Goal: Task Accomplishment & Management: Manage account settings

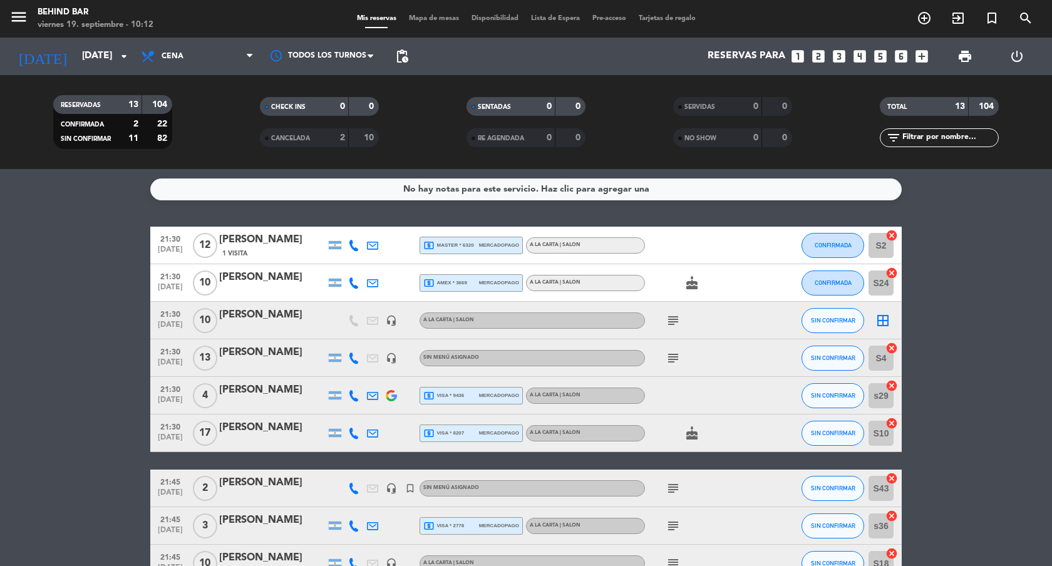
click at [555, 355] on div "Sin menú asignado" at bounding box center [531, 358] width 225 height 16
click at [309, 356] on div "[PERSON_NAME]" at bounding box center [272, 352] width 106 height 16
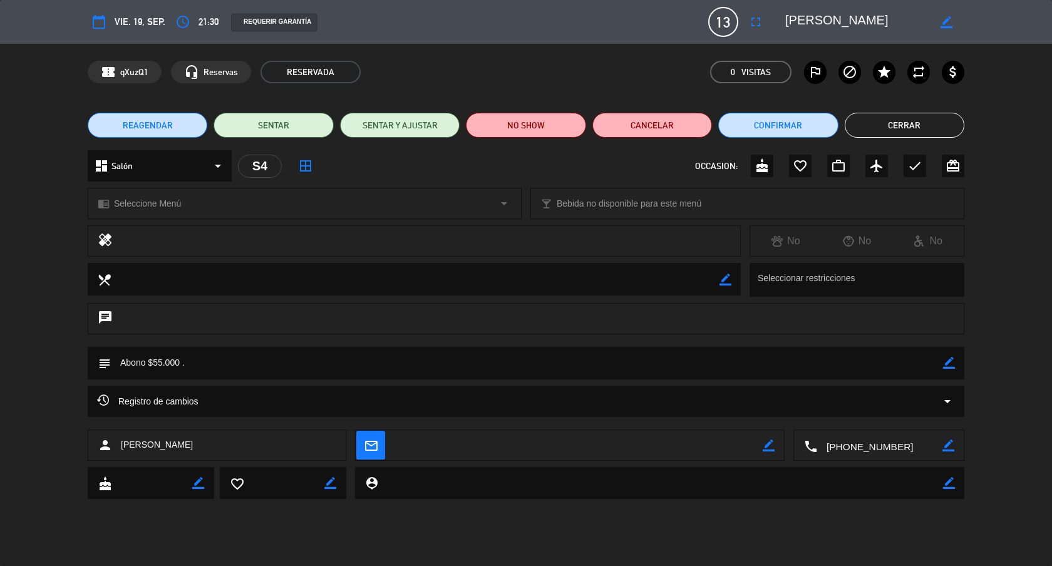
click at [307, 203] on div "chrome_reader_mode Seleccione Menú arrow_drop_down" at bounding box center [304, 203] width 433 height 30
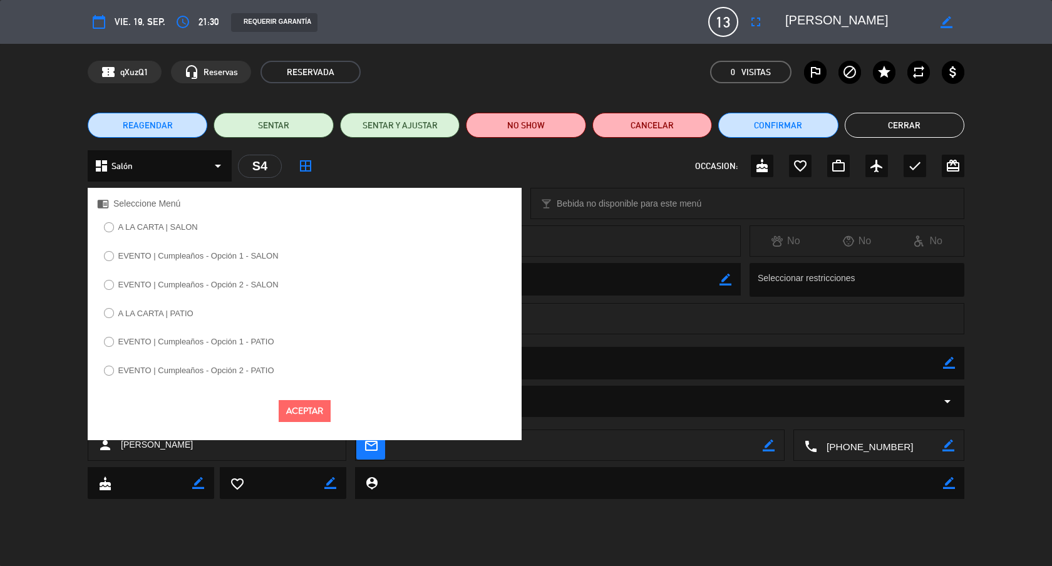
click at [188, 223] on label "A LA CARTA | SALON" at bounding box center [158, 227] width 80 height 8
click at [314, 409] on button "Aceptar" at bounding box center [305, 411] width 52 height 22
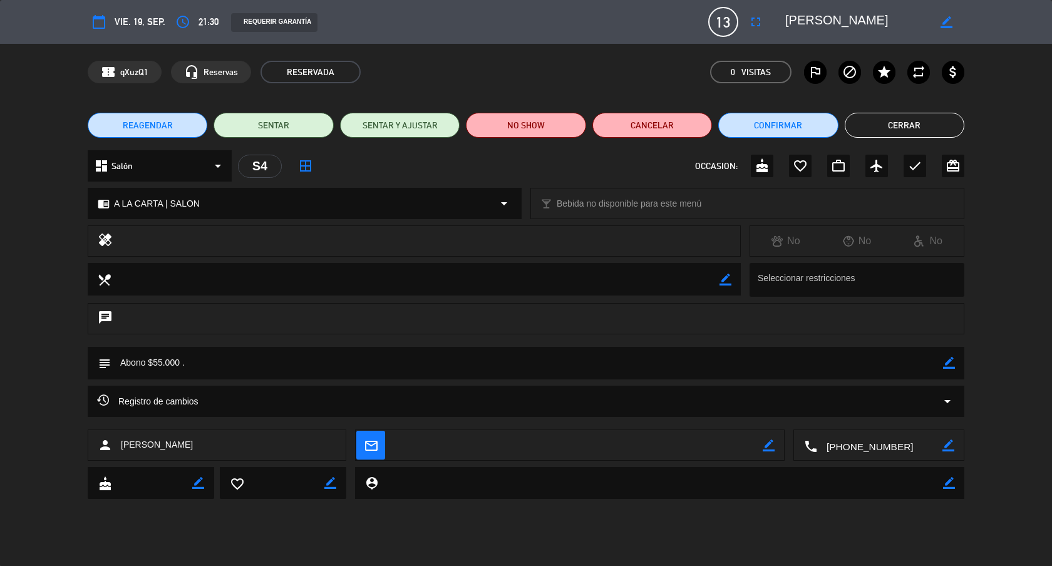
click at [934, 119] on button "Cerrar" at bounding box center [904, 125] width 120 height 25
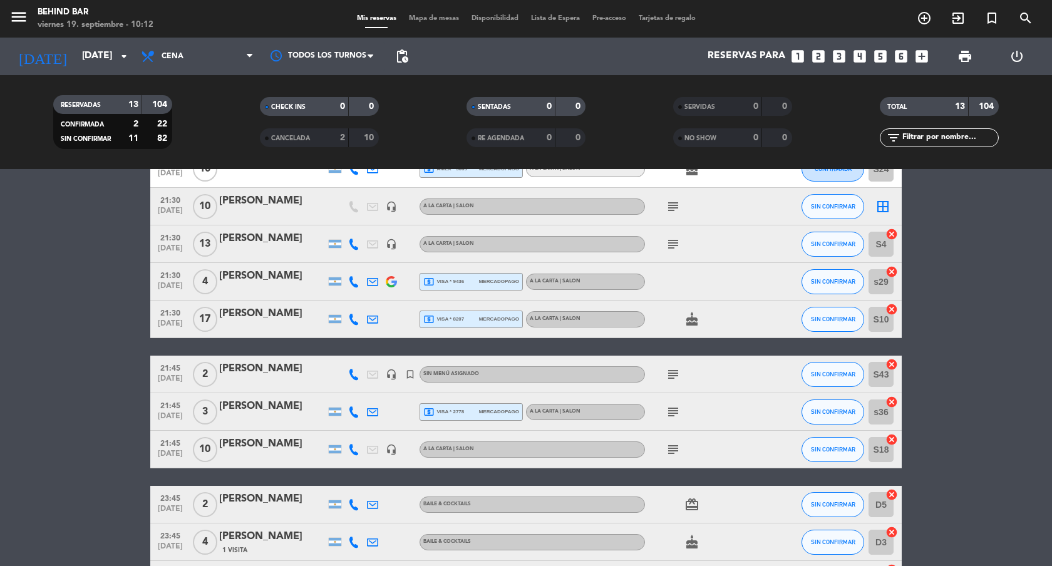
scroll to position [142, 0]
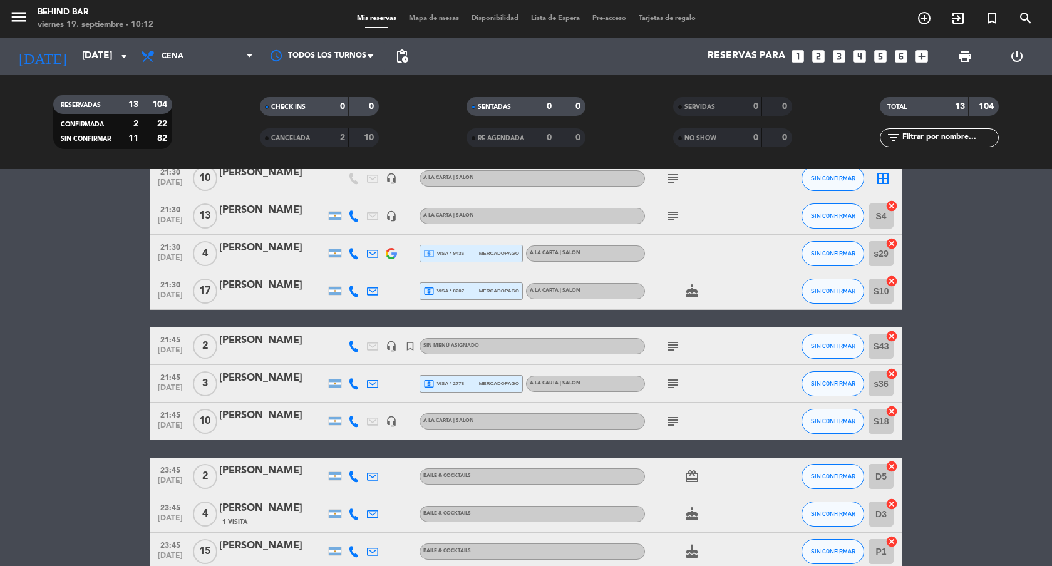
click at [510, 347] on div "Sin menú asignado" at bounding box center [531, 346] width 225 height 16
click at [282, 341] on div "[PERSON_NAME]" at bounding box center [272, 340] width 106 height 16
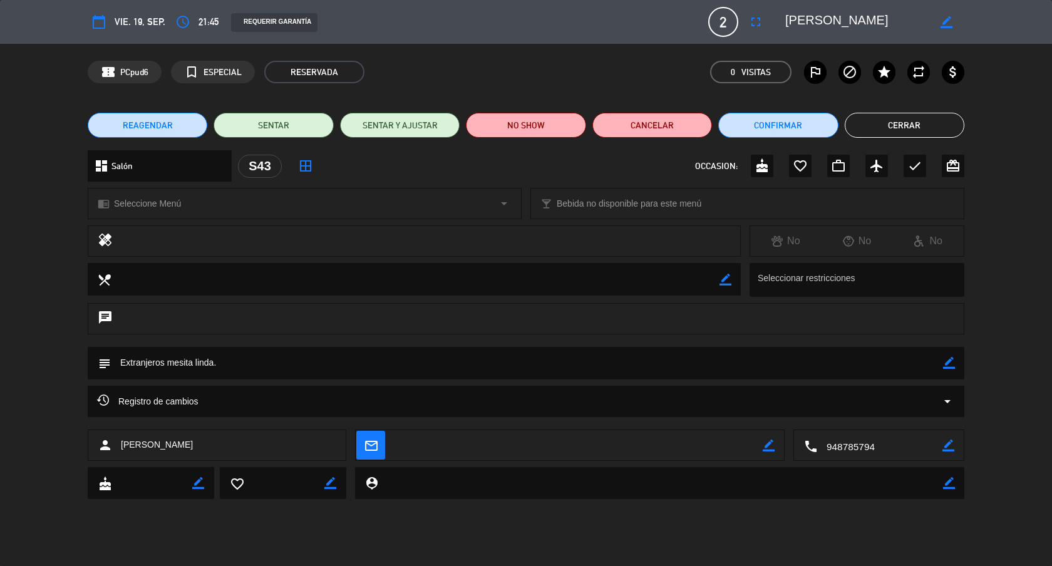
click at [236, 203] on div "chrome_reader_mode Seleccione Menú arrow_drop_down" at bounding box center [304, 203] width 433 height 30
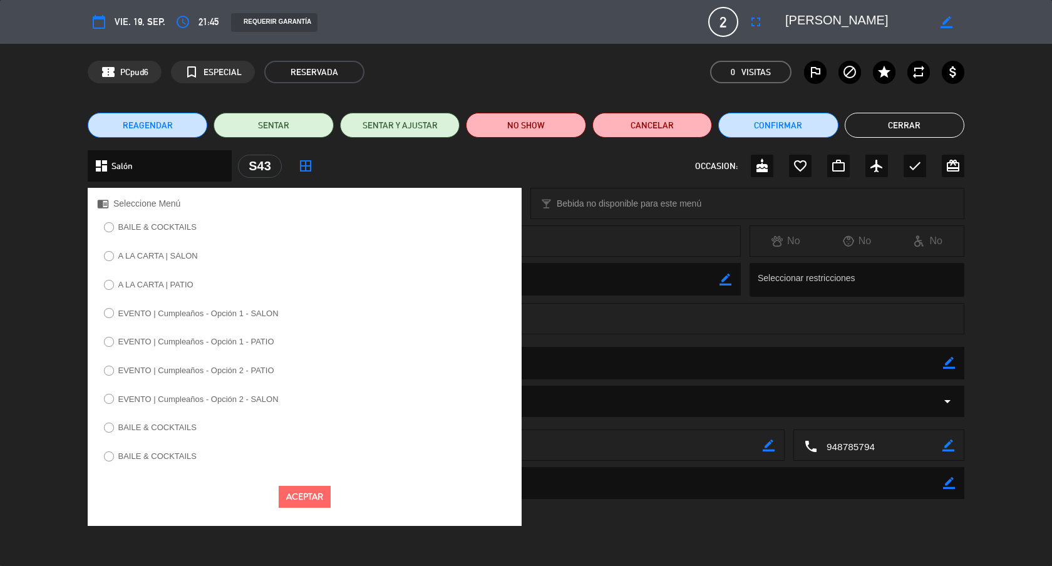
click at [159, 257] on label "A LA CARTA | SALON" at bounding box center [158, 256] width 80 height 8
click at [300, 490] on button "Aceptar" at bounding box center [305, 497] width 52 height 22
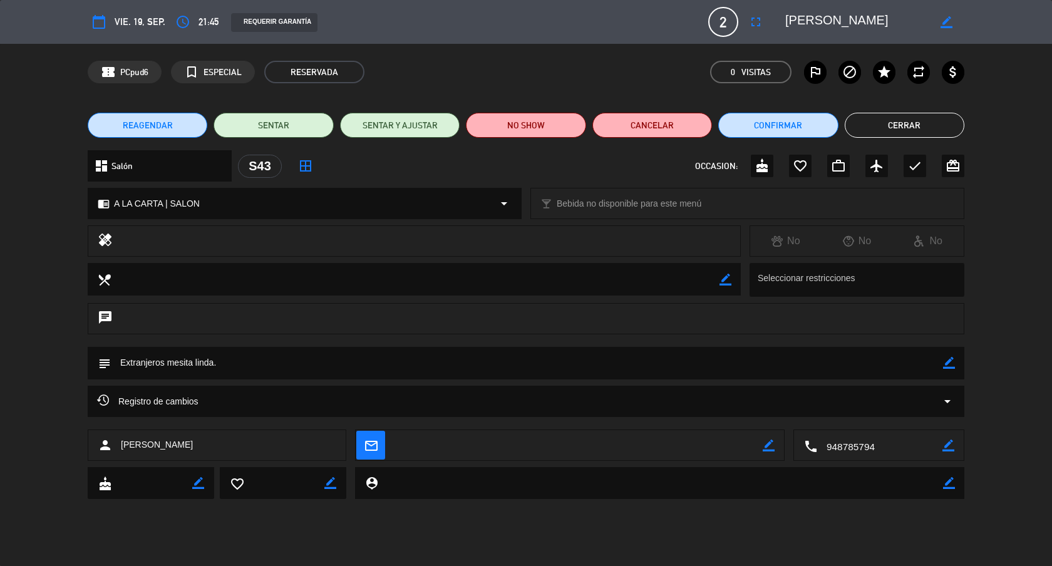
click at [874, 122] on button "Cerrar" at bounding box center [904, 125] width 120 height 25
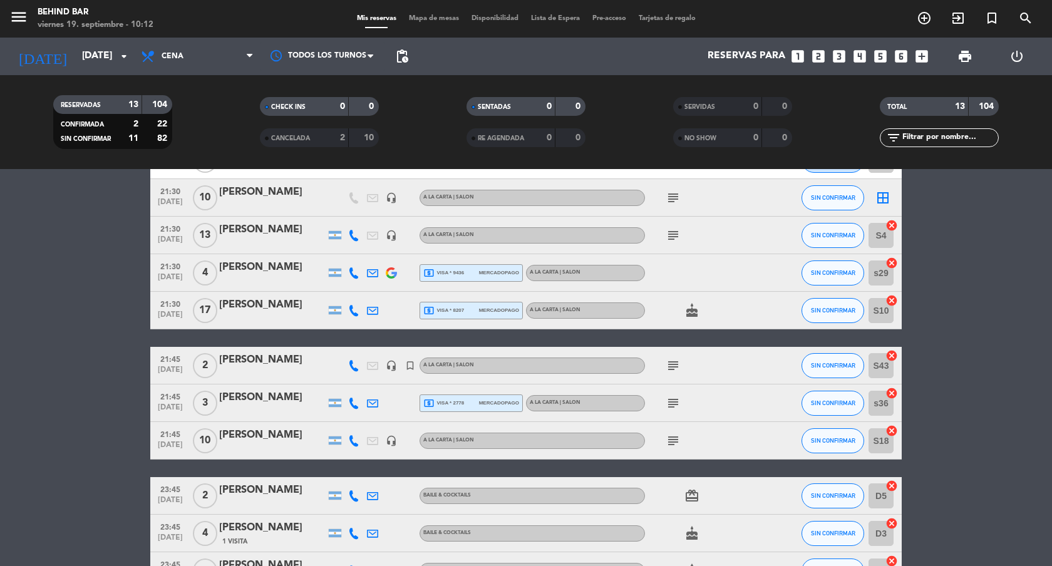
scroll to position [0, 0]
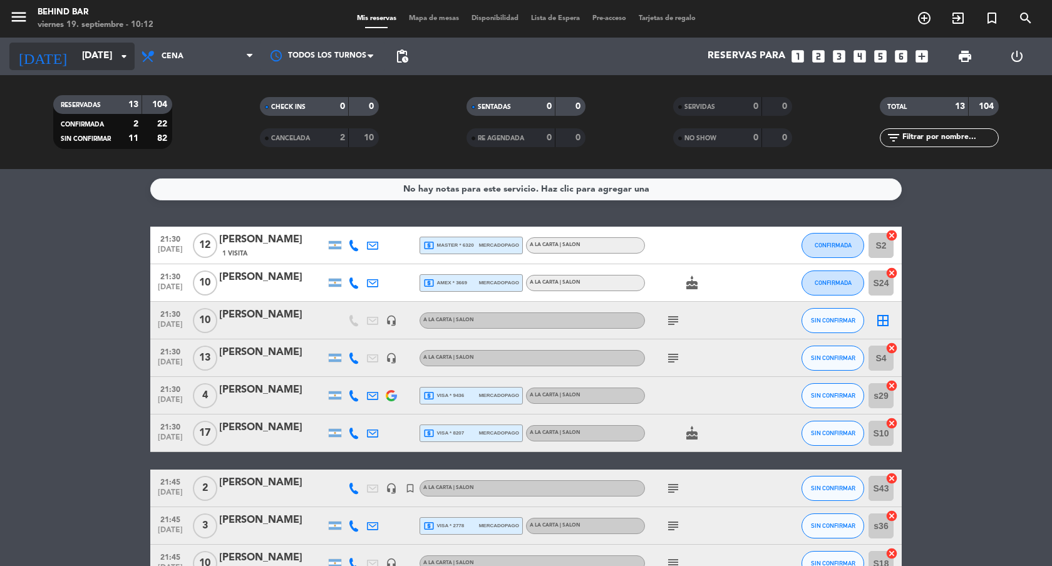
click at [105, 63] on input "[DATE]" at bounding box center [139, 56] width 126 height 24
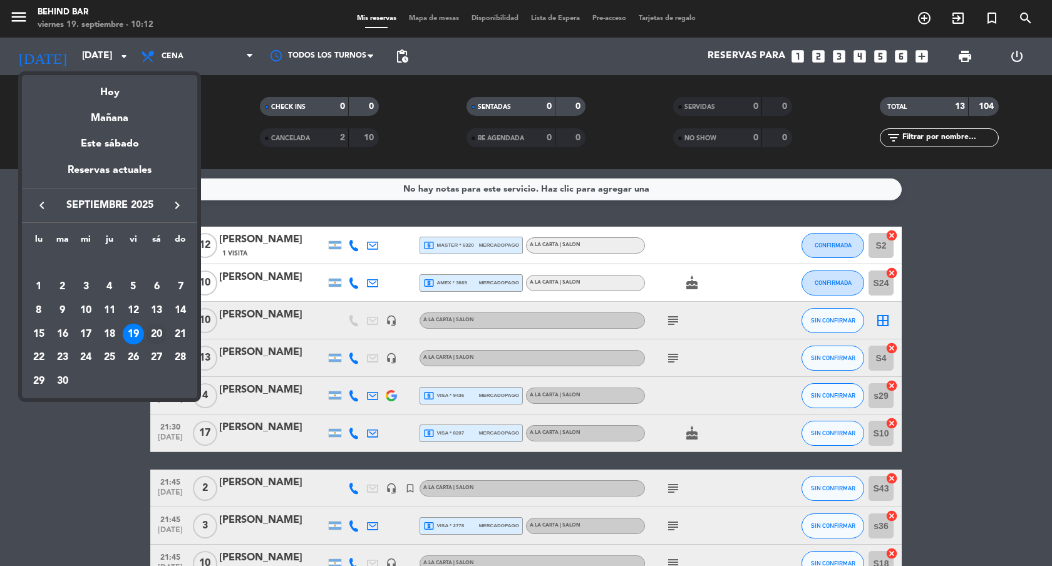
click at [156, 331] on div "20" at bounding box center [156, 334] width 21 height 21
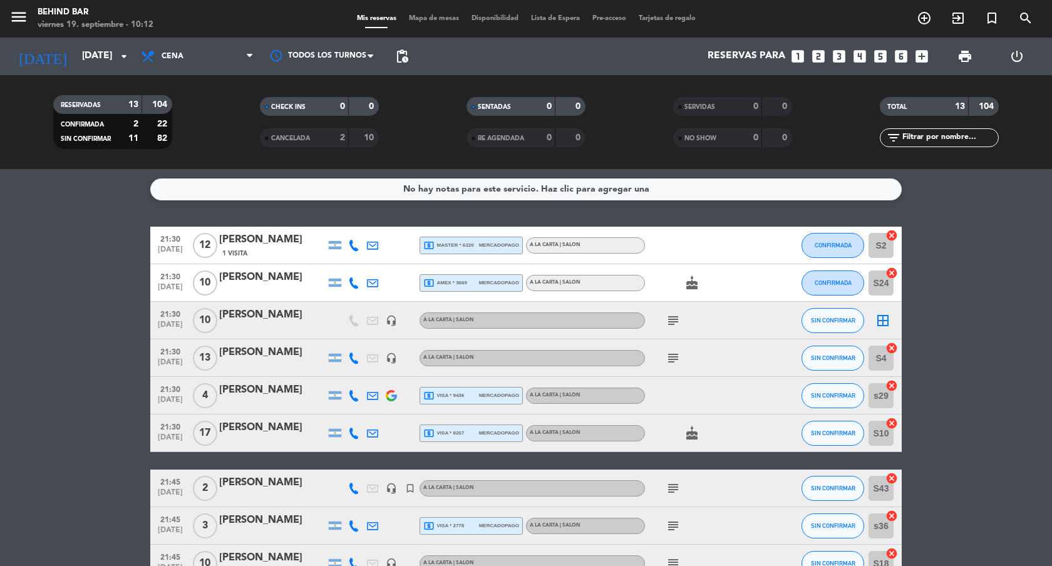
type input "[DATE]"
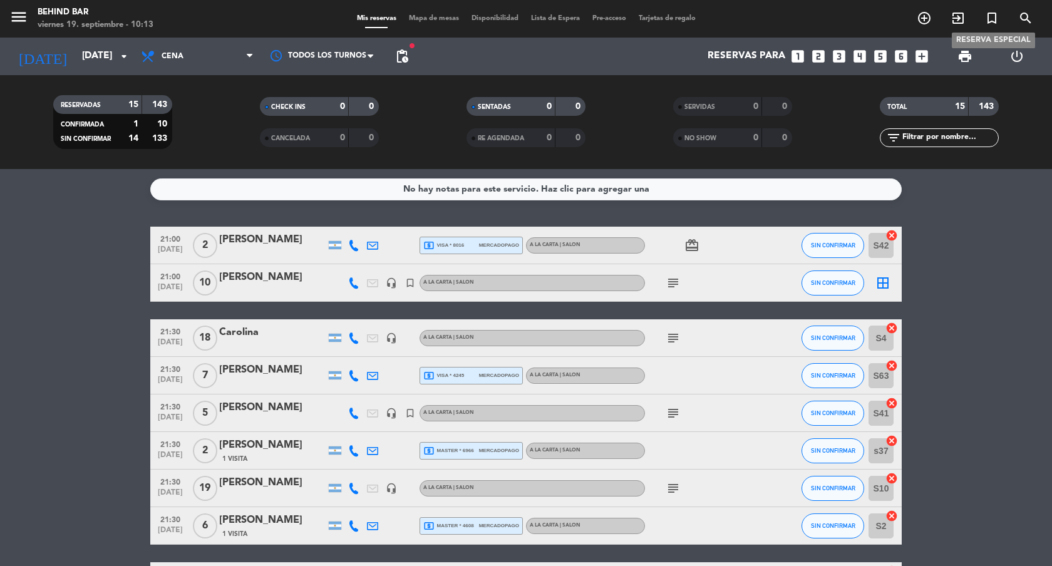
click at [988, 21] on icon "turned_in_not" at bounding box center [991, 18] width 15 height 15
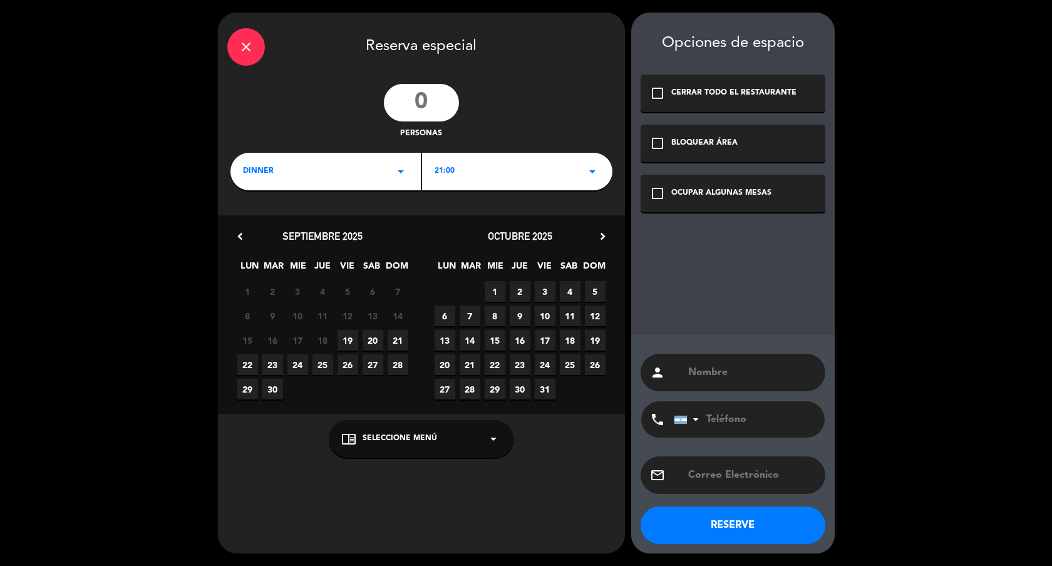
click at [421, 99] on input "number" at bounding box center [421, 103] width 75 height 38
type input "2"
click at [479, 172] on div "21:00 arrow_drop_down" at bounding box center [517, 172] width 190 height 38
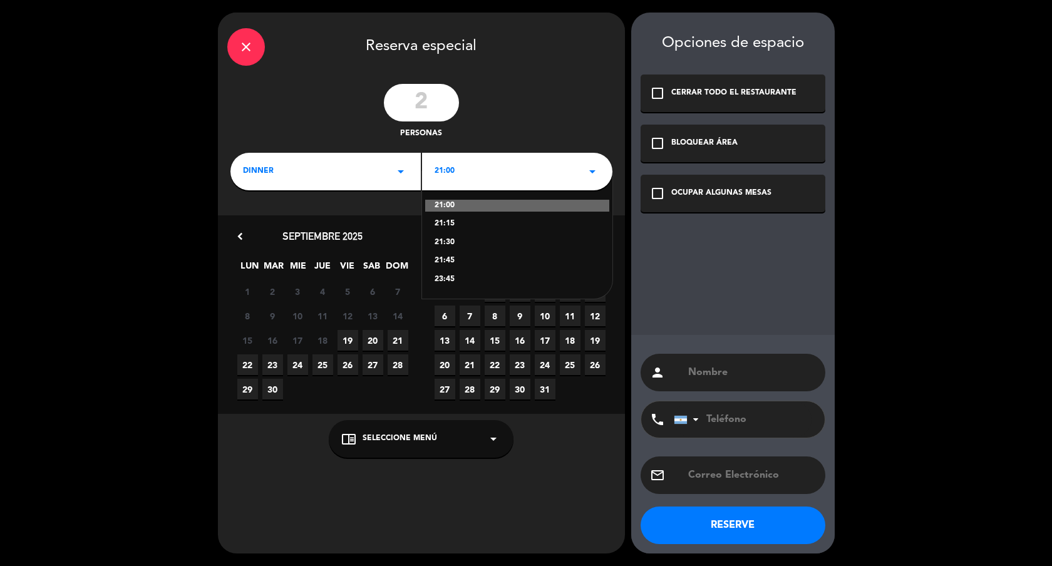
click at [446, 263] on div "21:45" at bounding box center [516, 261] width 165 height 13
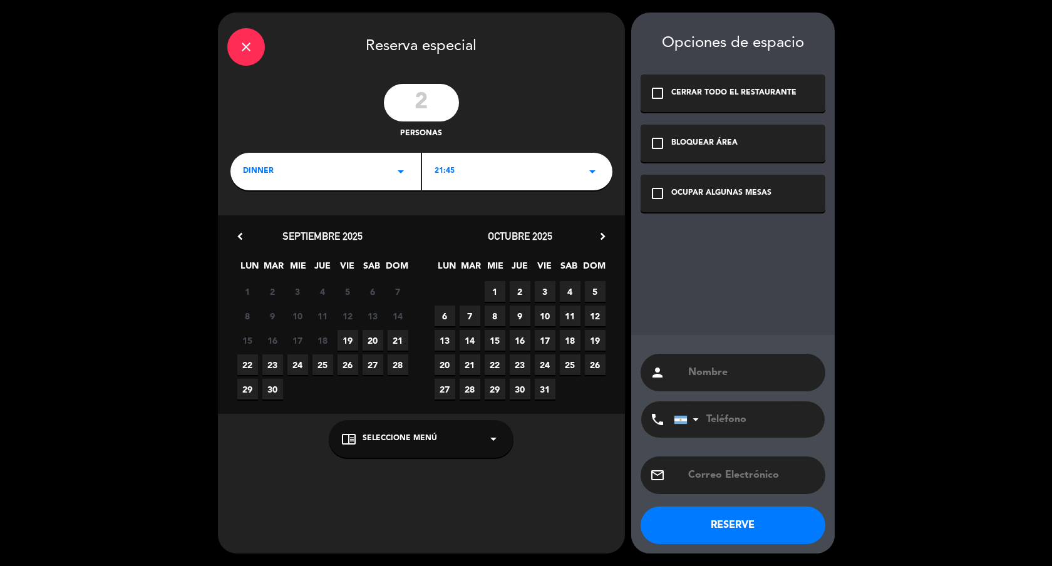
click at [712, 382] on div "person" at bounding box center [732, 373] width 185 height 38
click at [711, 371] on input "text" at bounding box center [751, 373] width 129 height 18
type input "[PERSON_NAME]"
click at [705, 197] on div "OCUPAR ALGUNAS MESAS" at bounding box center [721, 193] width 100 height 13
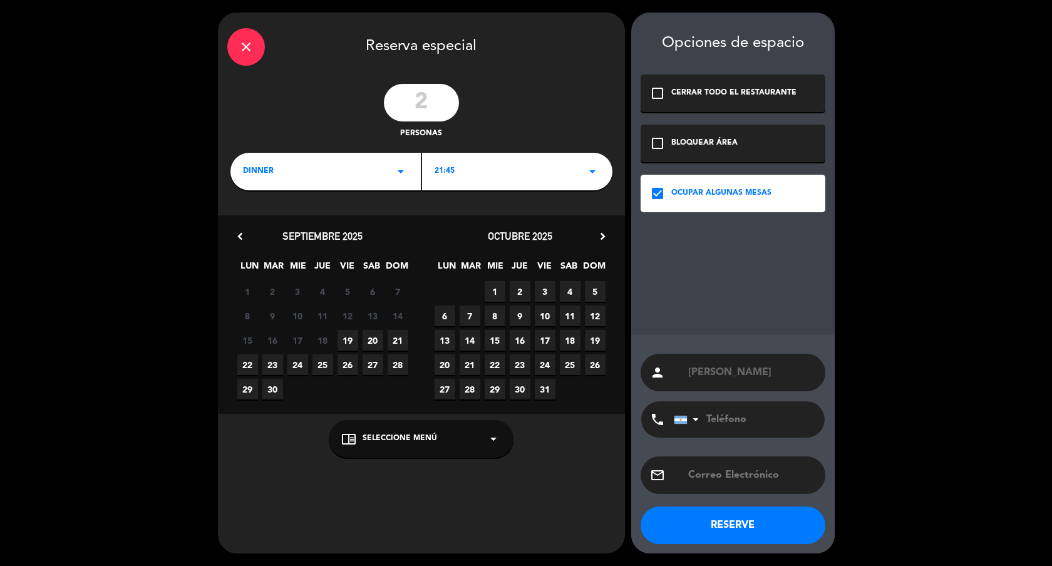
click at [344, 342] on span "19" at bounding box center [347, 340] width 21 height 21
click at [682, 514] on button "RESERVE" at bounding box center [732, 525] width 185 height 38
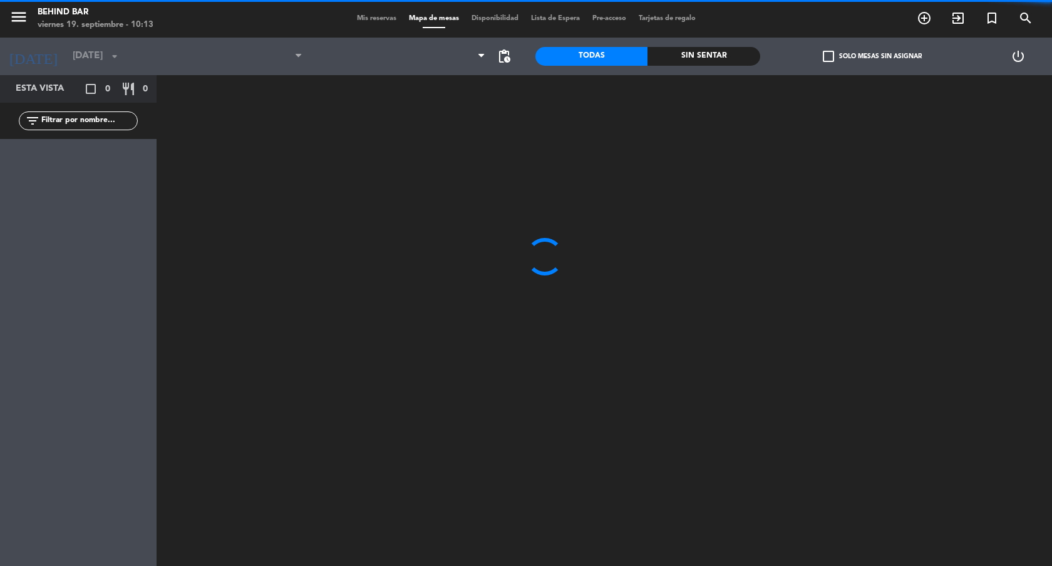
type input "[DATE]"
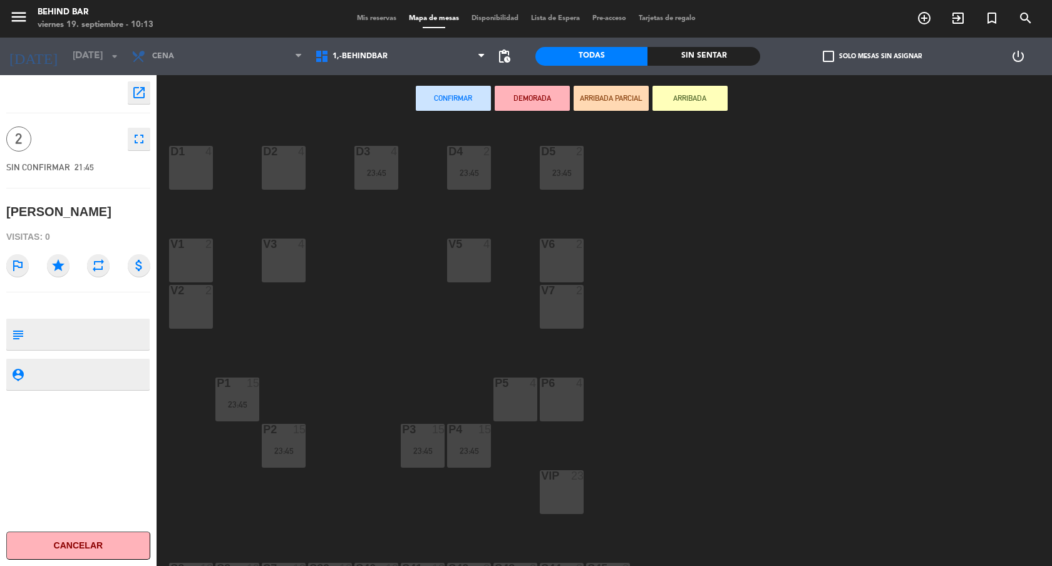
scroll to position [317, 0]
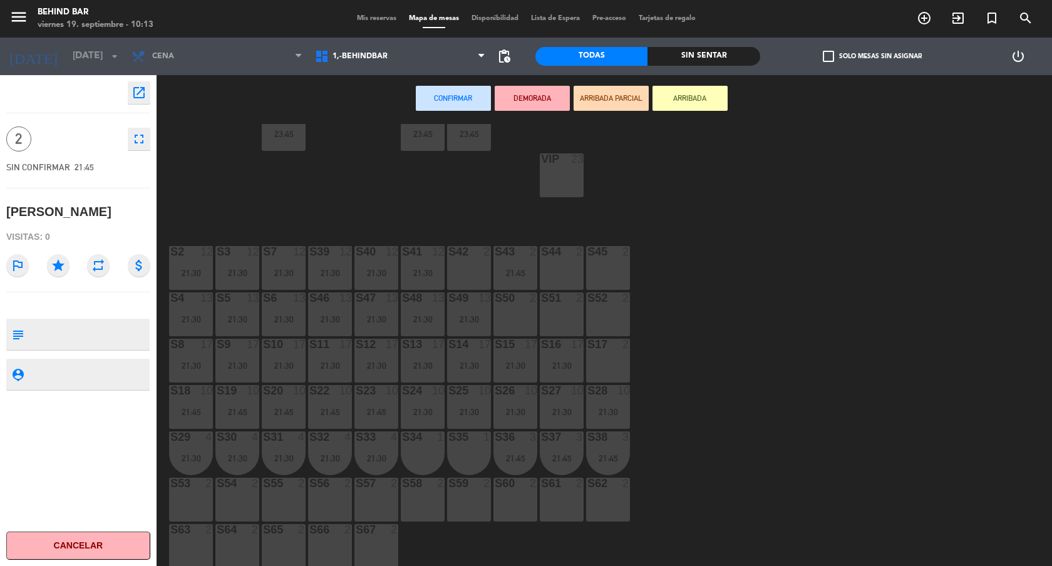
click at [577, 279] on div "S44 2" at bounding box center [562, 268] width 44 height 44
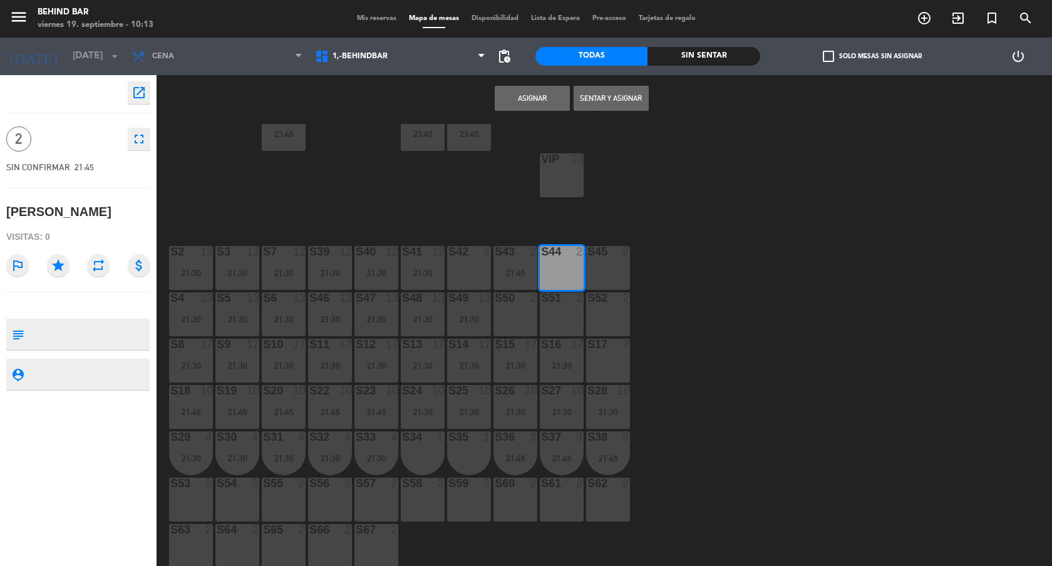
click at [534, 107] on button "Asignar" at bounding box center [532, 98] width 75 height 25
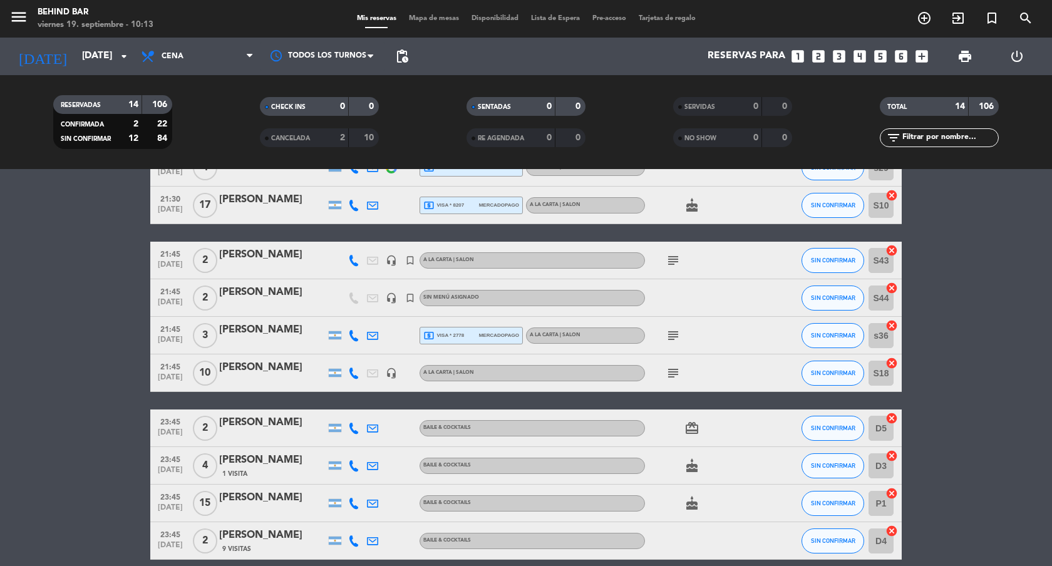
scroll to position [284, 0]
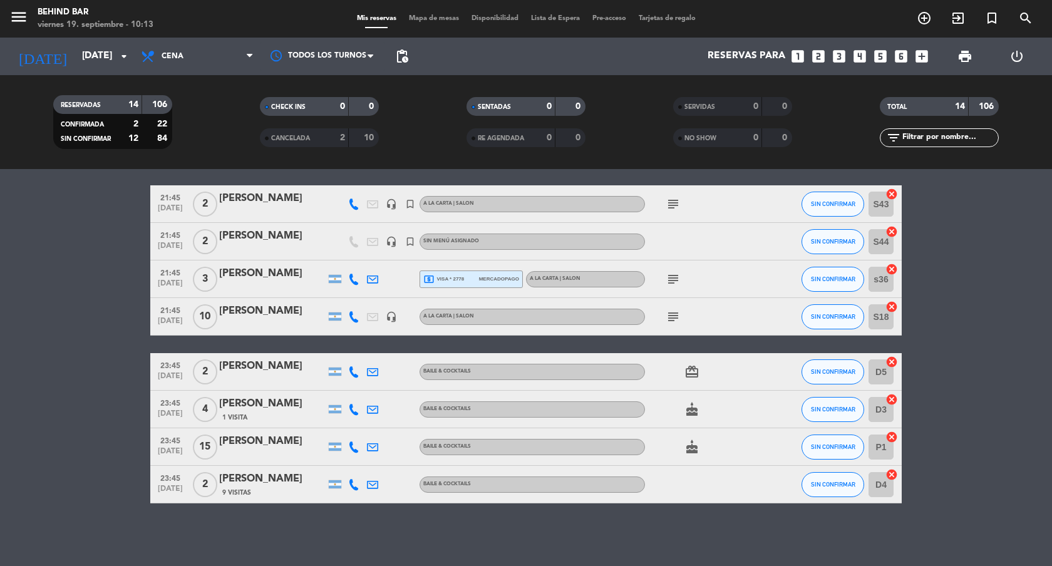
click at [245, 239] on div "[PERSON_NAME]" at bounding box center [272, 236] width 106 height 16
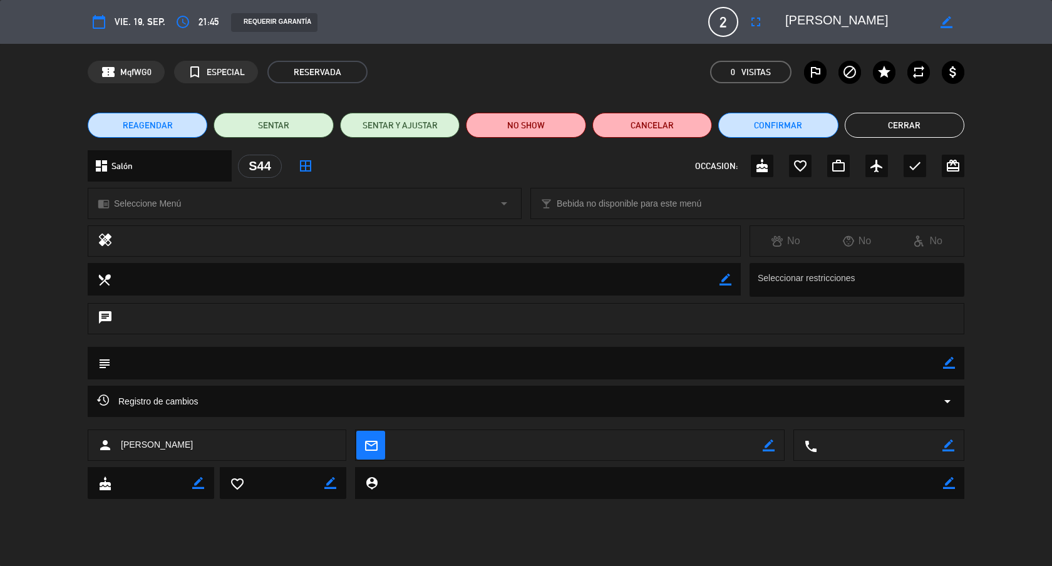
click at [950, 365] on icon "border_color" at bounding box center [949, 363] width 12 height 12
click at [925, 362] on textarea at bounding box center [527, 363] width 832 height 32
type textarea "Llegan a las 22:00hs"
click at [946, 361] on icon at bounding box center [949, 363] width 12 height 12
click at [912, 127] on button "Cerrar" at bounding box center [904, 125] width 120 height 25
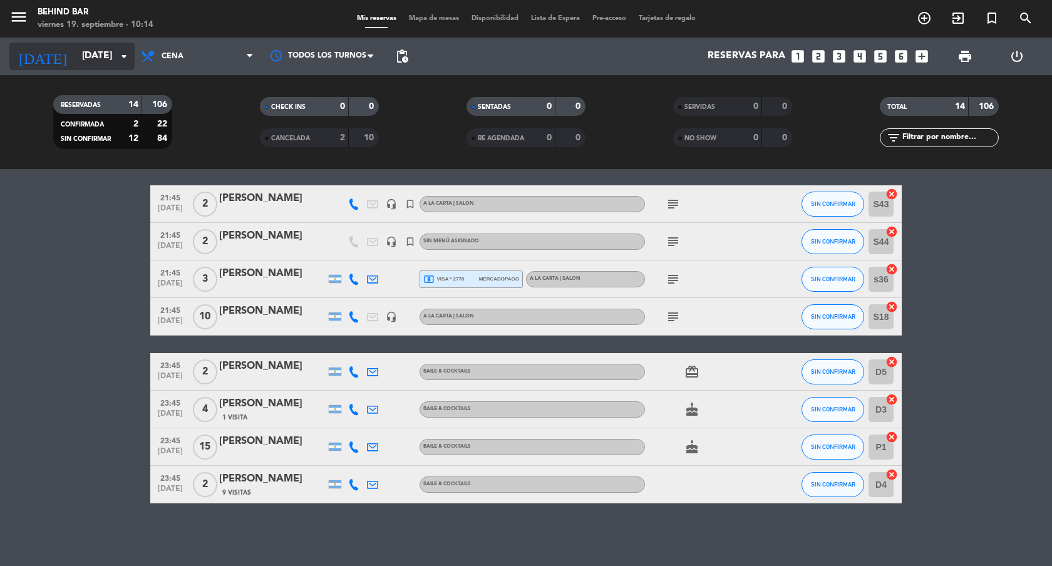
click at [81, 46] on input "[DATE]" at bounding box center [139, 56] width 126 height 24
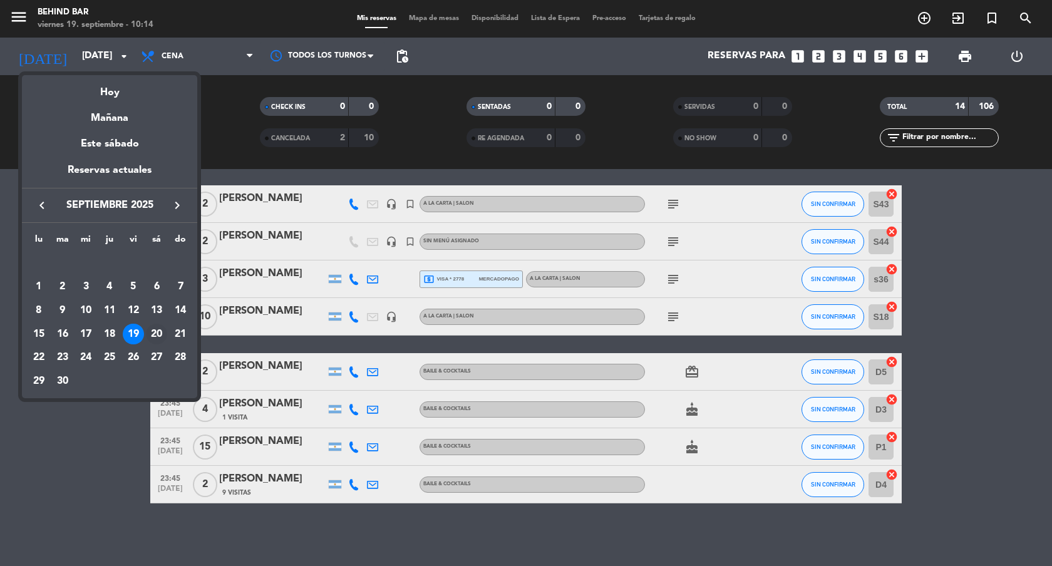
click at [162, 332] on div "20" at bounding box center [156, 334] width 21 height 21
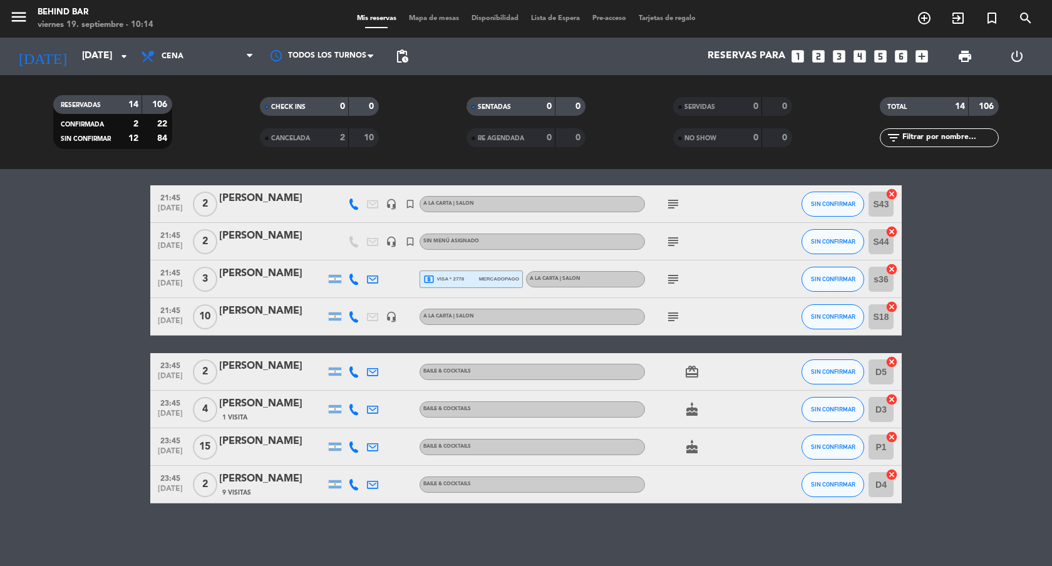
type input "[DATE]"
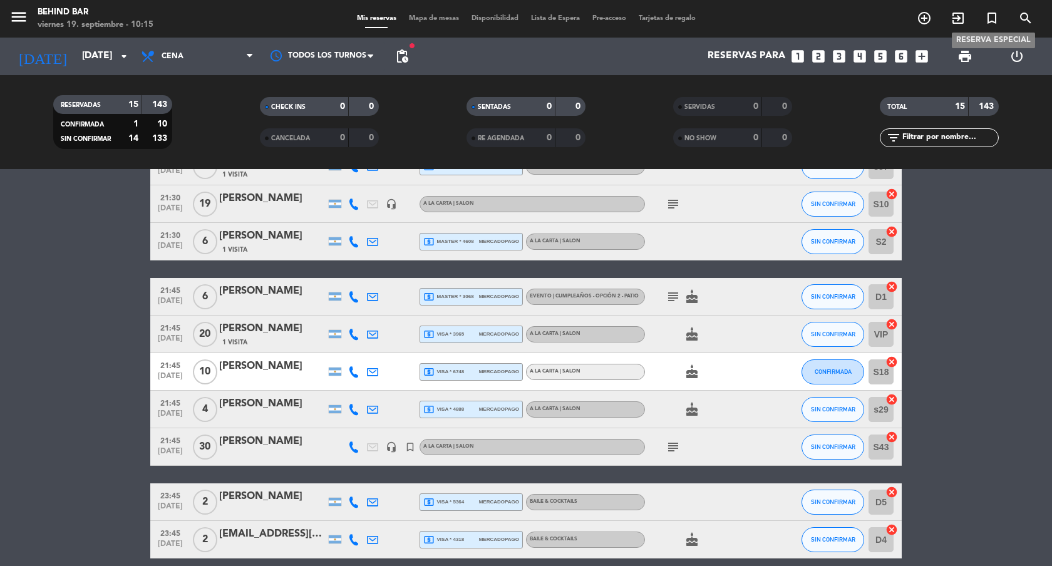
click at [985, 21] on icon "turned_in_not" at bounding box center [991, 18] width 15 height 15
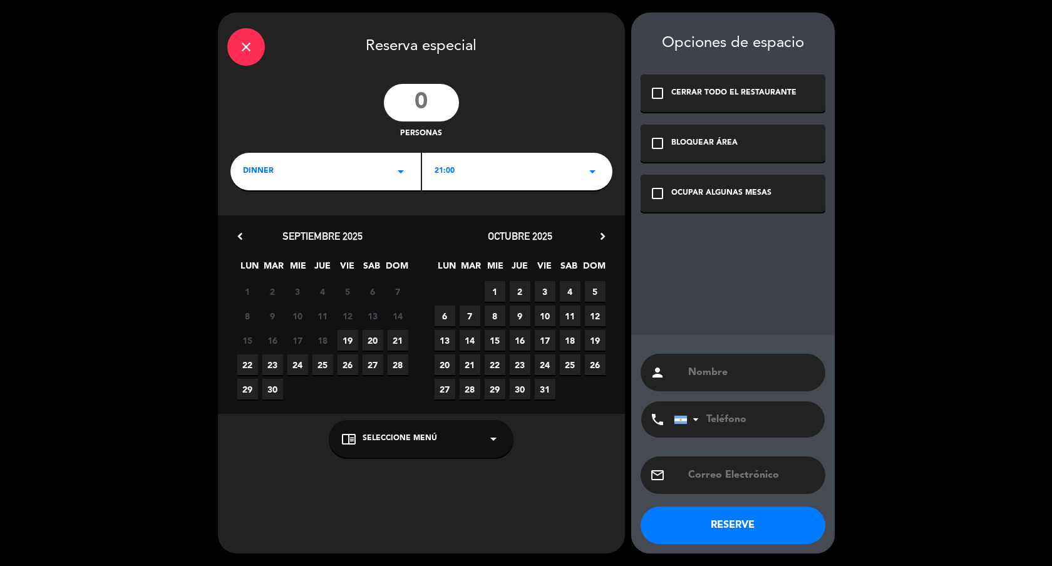
click at [426, 111] on input "number" at bounding box center [421, 103] width 75 height 38
type input "2"
click at [371, 336] on span "20" at bounding box center [372, 340] width 21 height 21
click at [781, 367] on input "text" at bounding box center [751, 373] width 129 height 18
type input "[PERSON_NAME]"
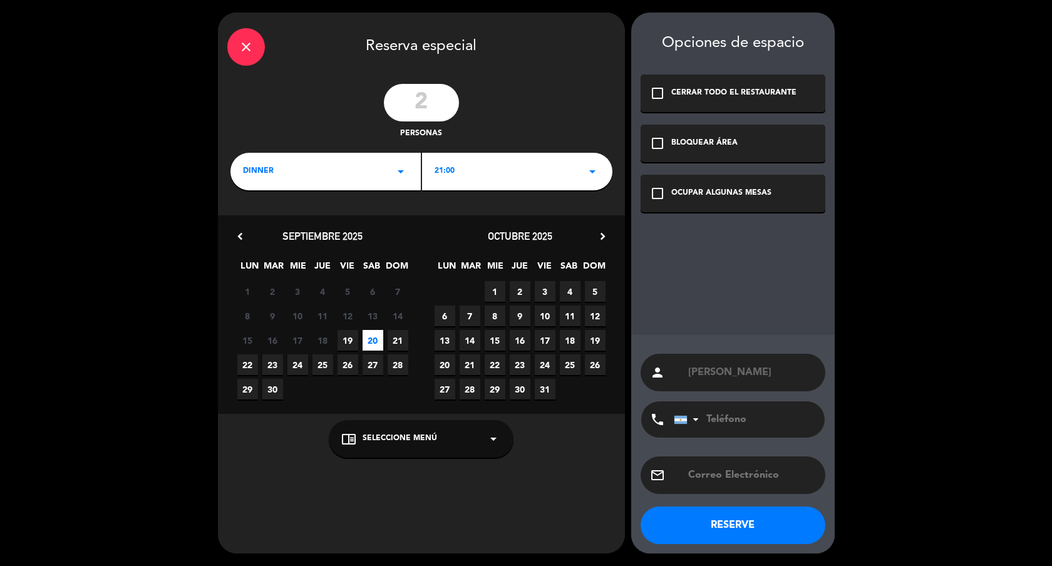
click at [710, 203] on div "check_box_outline_blank OCUPAR ALGUNAS MESAS" at bounding box center [732, 194] width 185 height 38
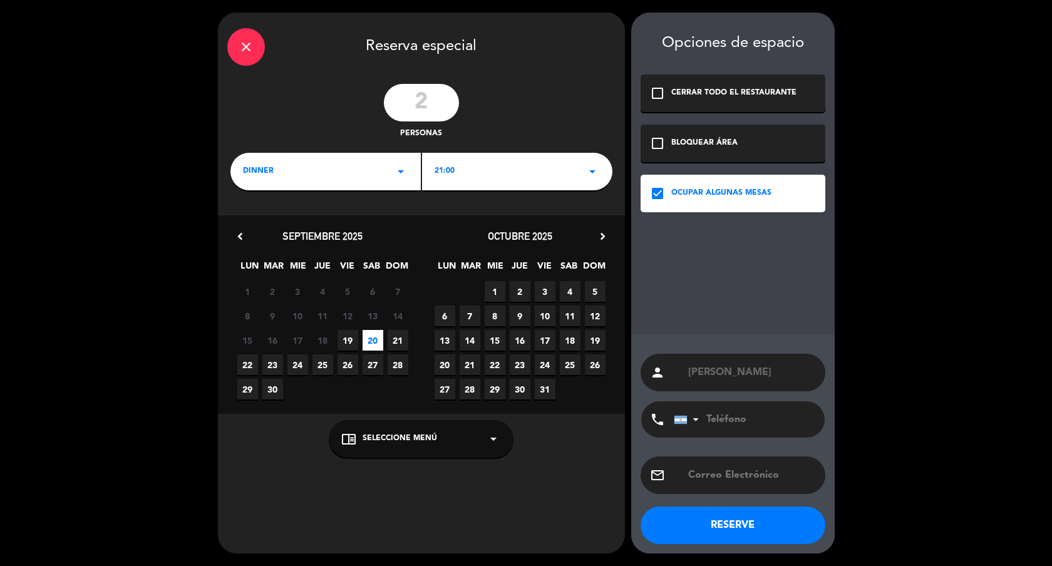
click at [568, 178] on div "21:00 arrow_drop_down" at bounding box center [517, 172] width 190 height 38
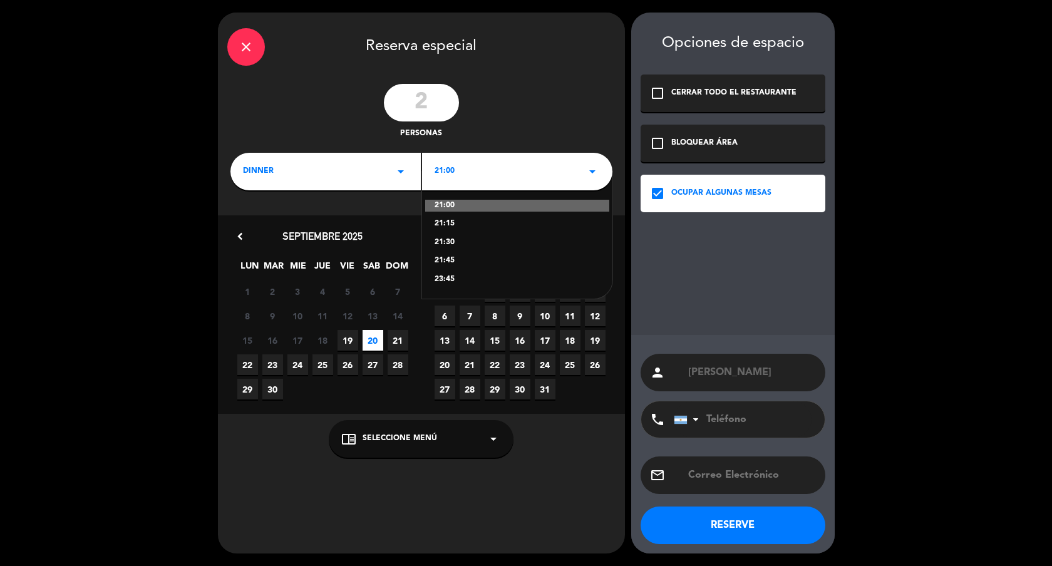
click at [440, 237] on div "21:30" at bounding box center [516, 243] width 165 height 13
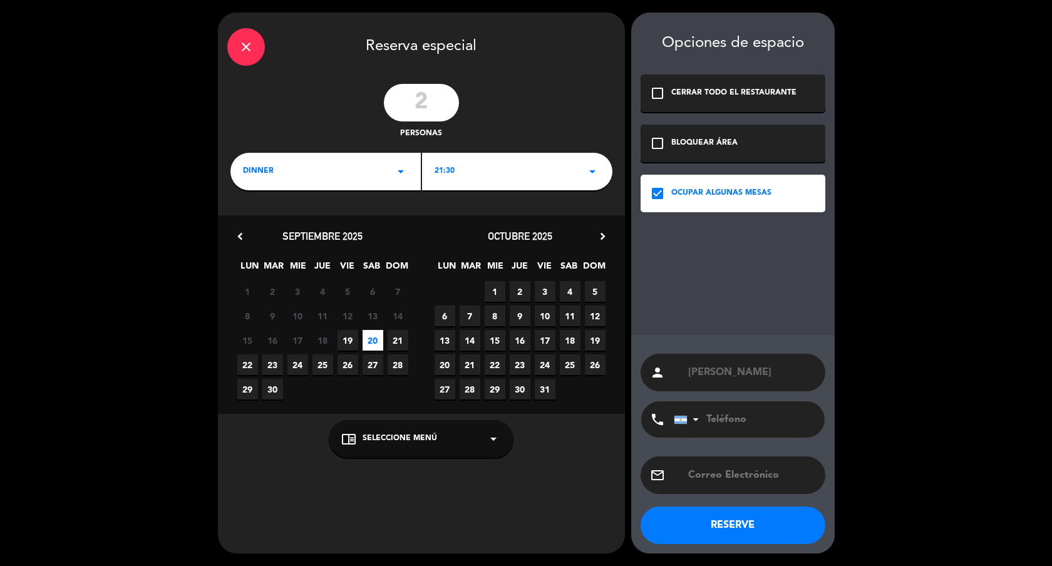
click at [688, 540] on button "RESERVE" at bounding box center [732, 525] width 185 height 38
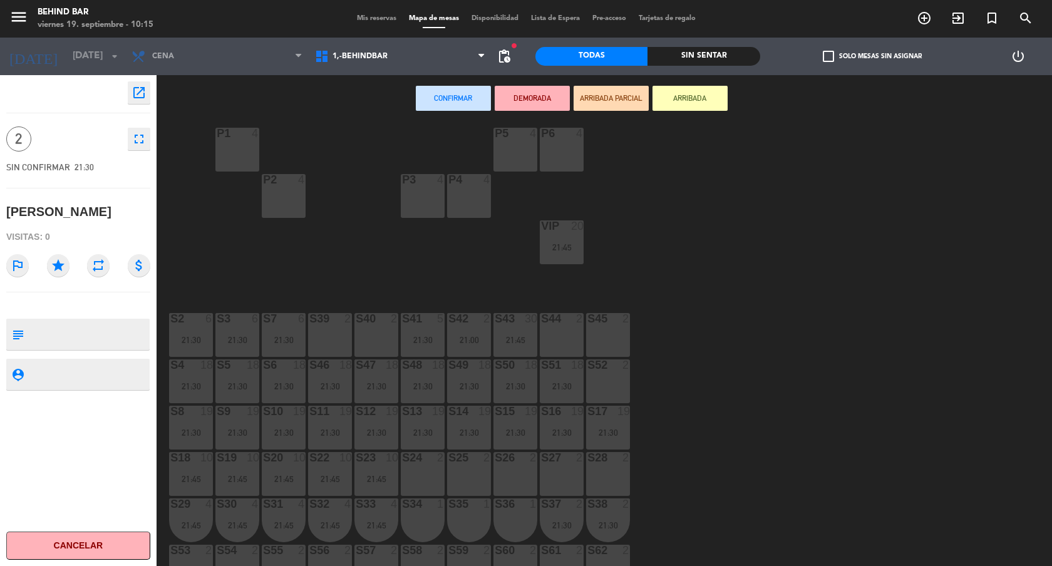
scroll to position [305, 0]
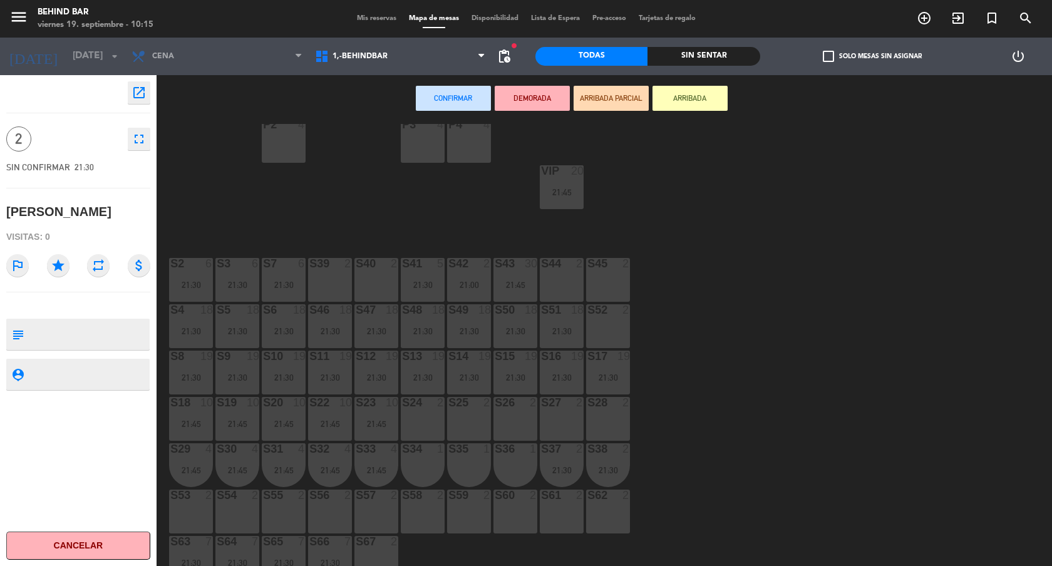
click at [577, 292] on div "S44 2" at bounding box center [562, 280] width 44 height 44
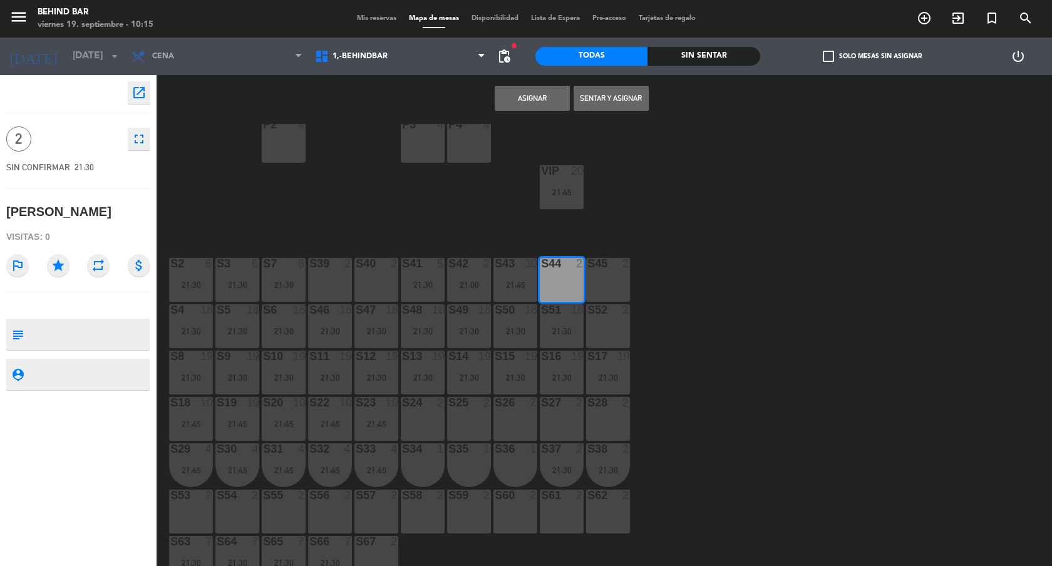
click at [540, 99] on button "Asignar" at bounding box center [532, 98] width 75 height 25
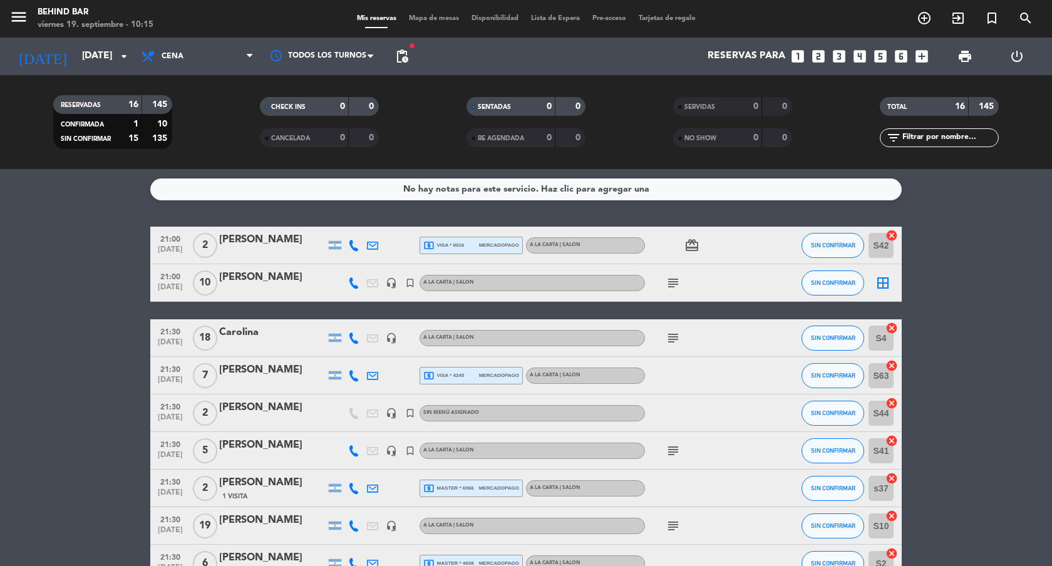
scroll to position [29, 0]
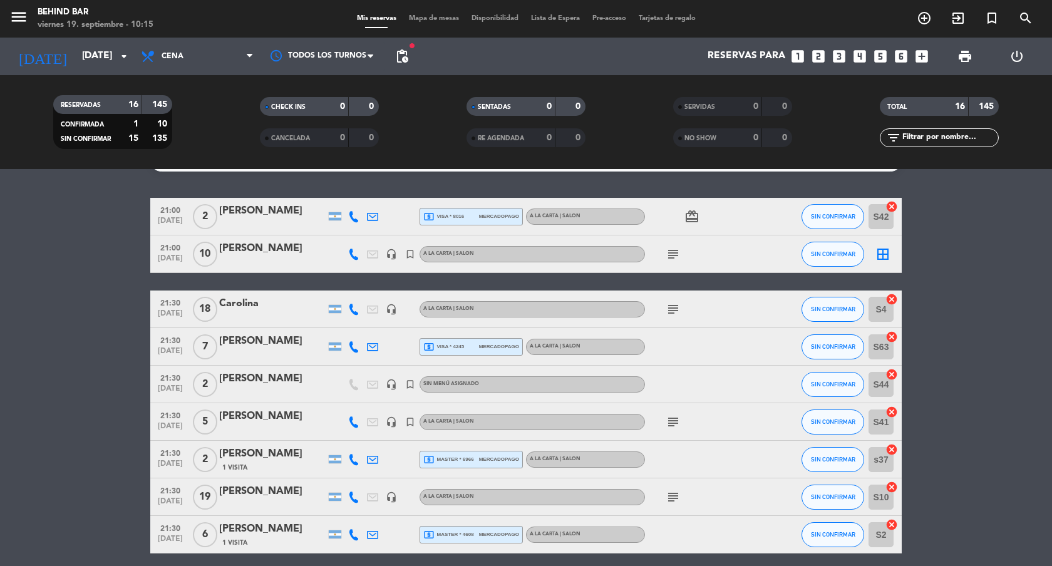
click at [264, 391] on div at bounding box center [272, 392] width 106 height 10
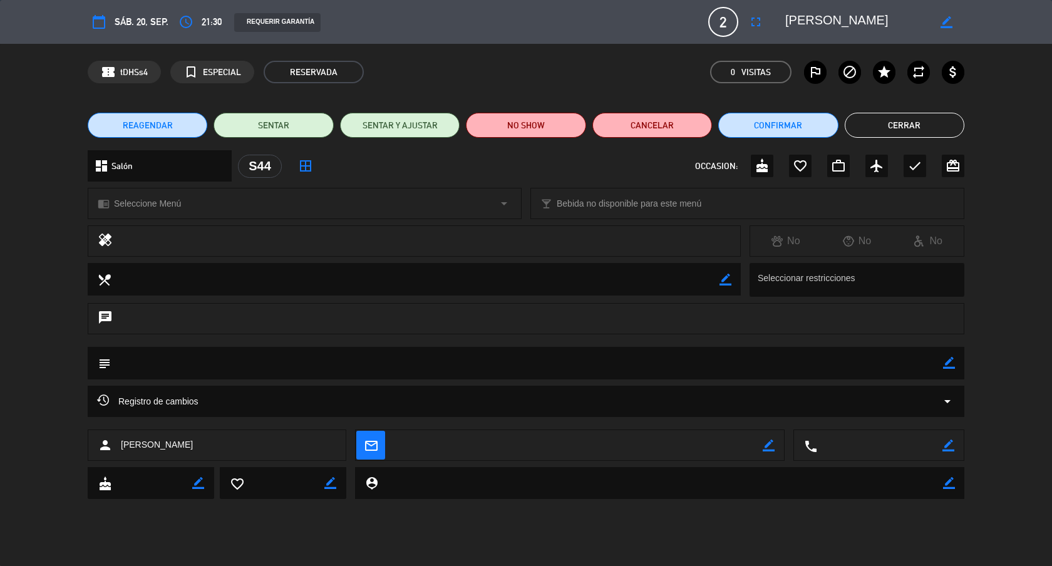
click at [225, 205] on div "chrome_reader_mode Seleccione Menú arrow_drop_down" at bounding box center [304, 203] width 433 height 30
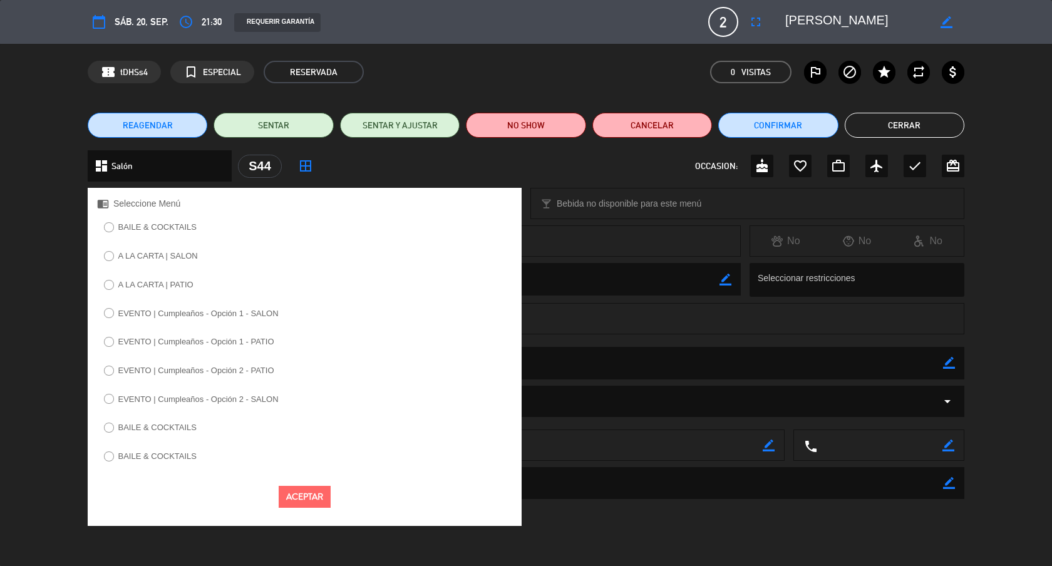
click at [172, 257] on label "A LA CARTA | SALON" at bounding box center [158, 256] width 80 height 8
click at [305, 495] on button "Aceptar" at bounding box center [305, 497] width 52 height 22
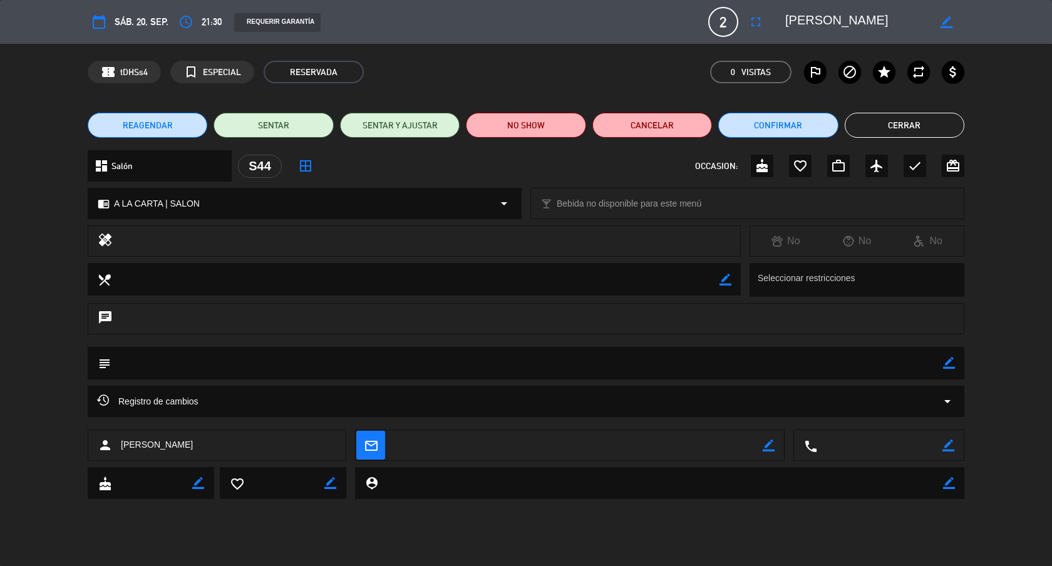
click at [884, 124] on button "Cerrar" at bounding box center [904, 125] width 120 height 25
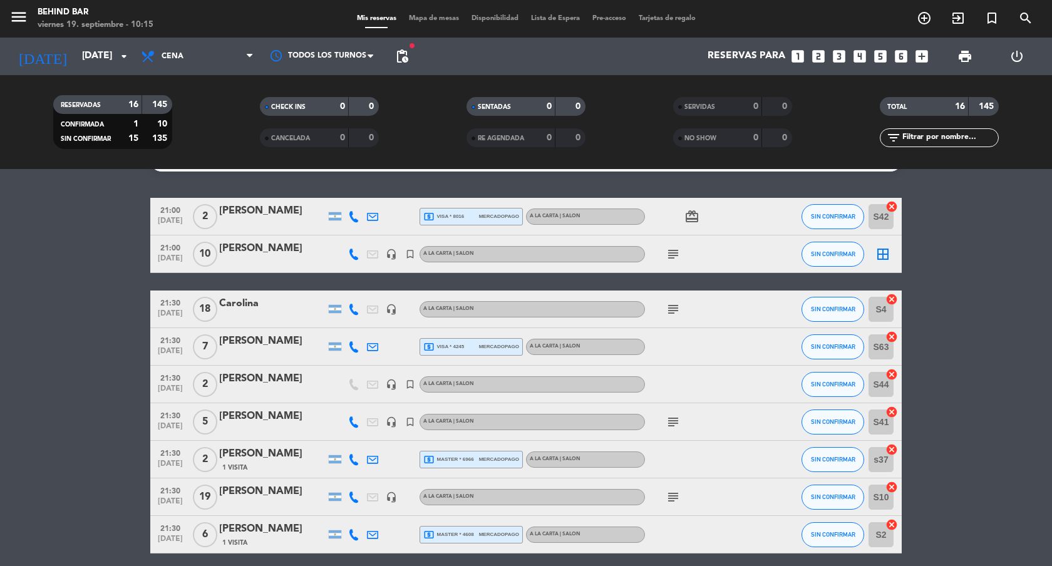
click at [674, 303] on icon "subject" at bounding box center [672, 309] width 15 height 15
click at [357, 308] on icon at bounding box center [353, 309] width 11 height 11
click at [678, 309] on icon "subject" at bounding box center [672, 309] width 15 height 15
click at [237, 307] on div "Carolina" at bounding box center [272, 303] width 106 height 16
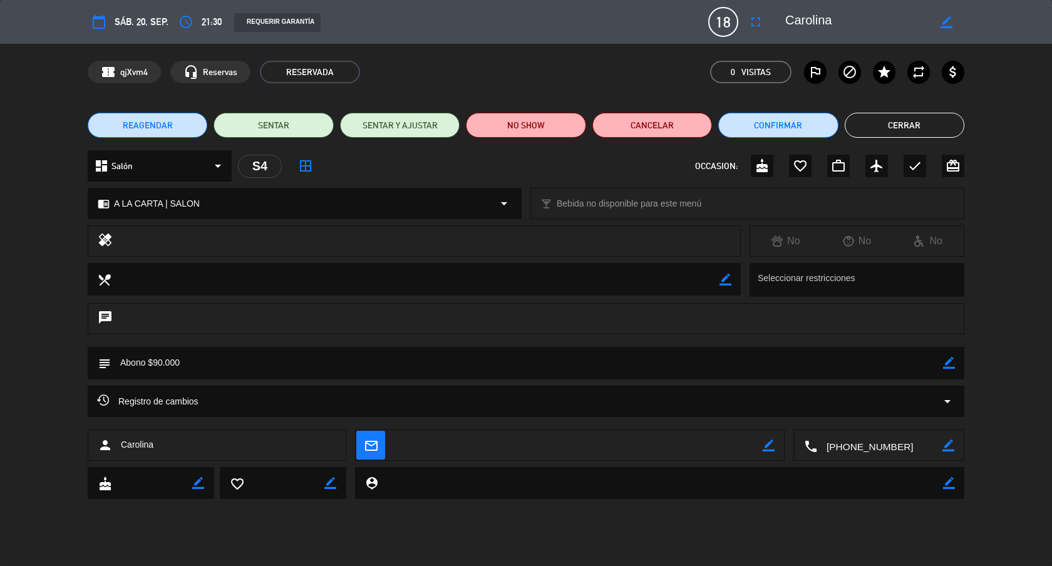
click at [953, 362] on icon "border_color" at bounding box center [949, 363] width 12 height 12
click at [927, 364] on textarea at bounding box center [527, 363] width 832 height 32
click at [946, 366] on icon at bounding box center [949, 363] width 12 height 12
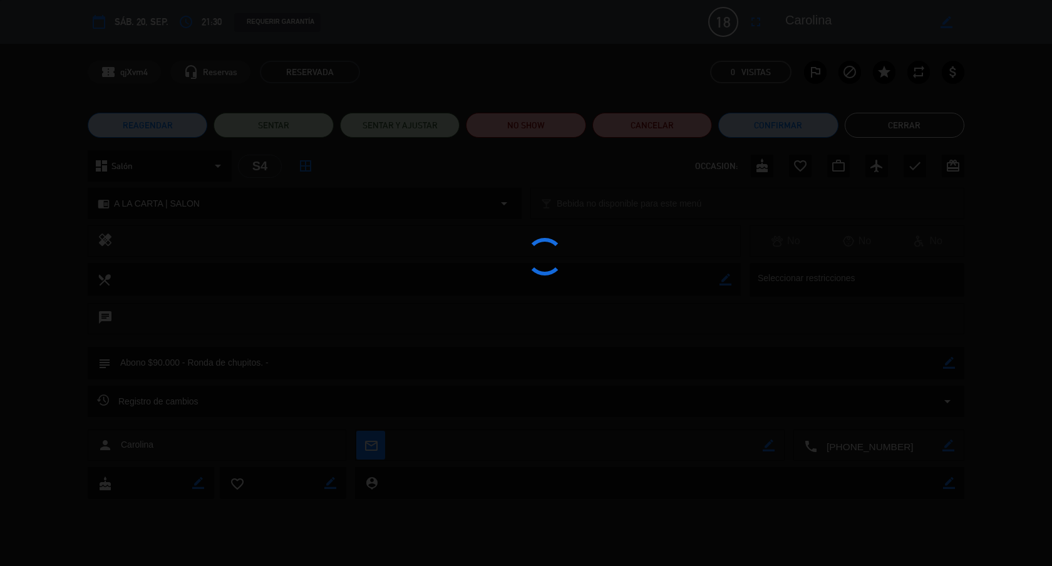
type textarea "Abono $90.000 - Ronda de chupitos. -"
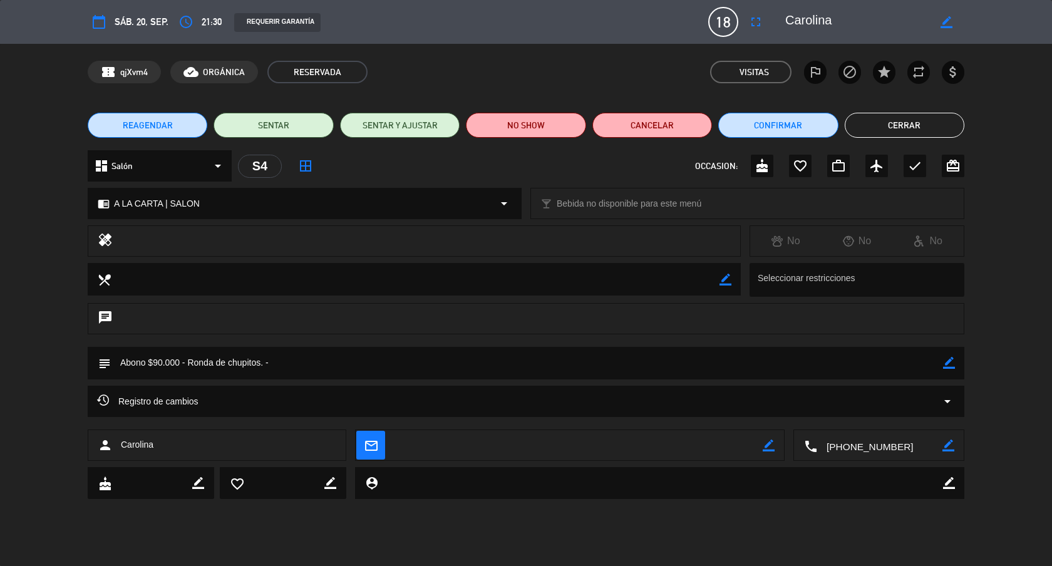
click at [889, 128] on button "Cerrar" at bounding box center [904, 125] width 120 height 25
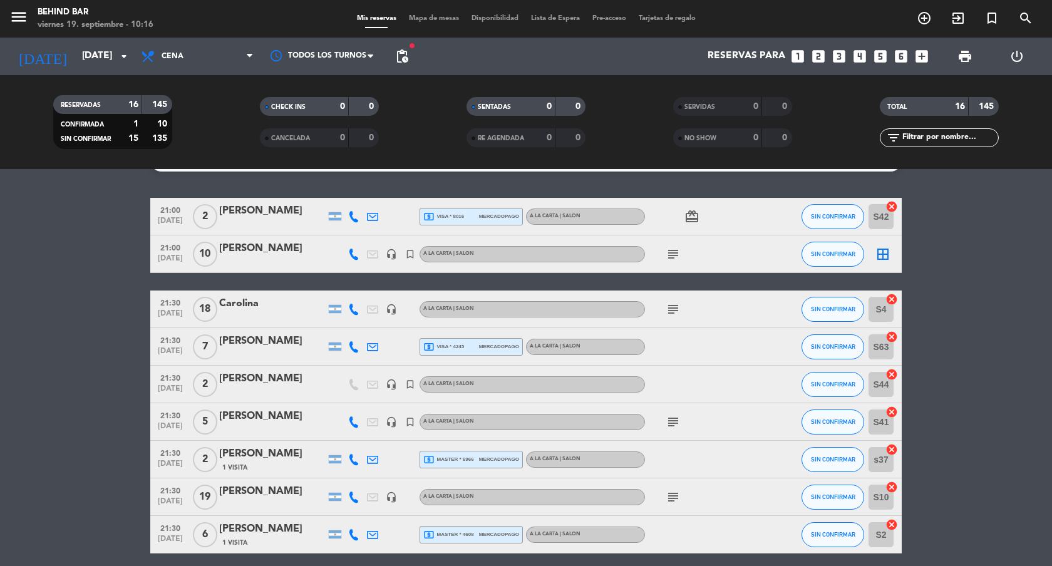
scroll to position [0, 0]
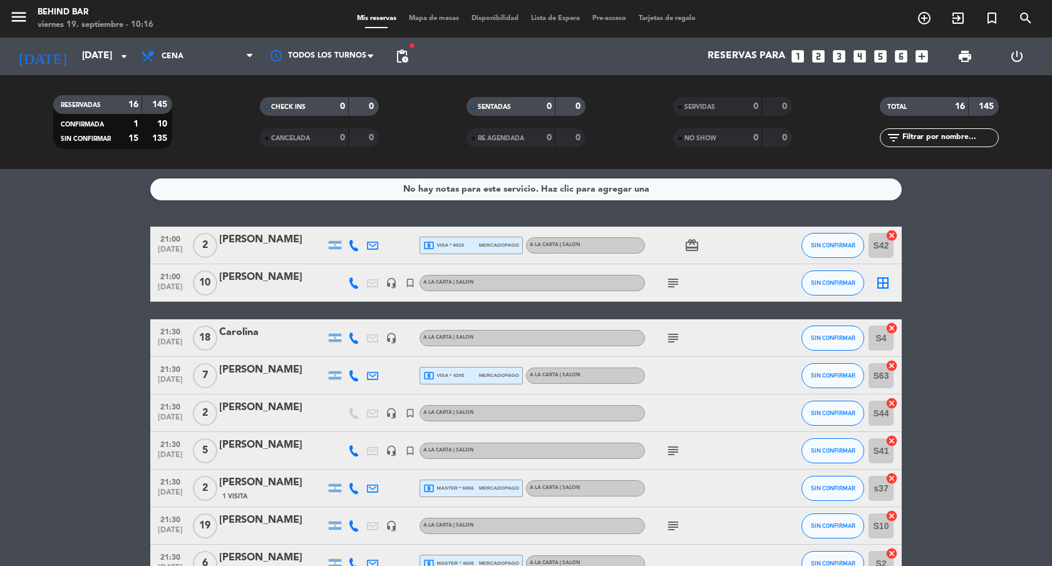
click at [673, 281] on icon "subject" at bounding box center [672, 282] width 15 height 15
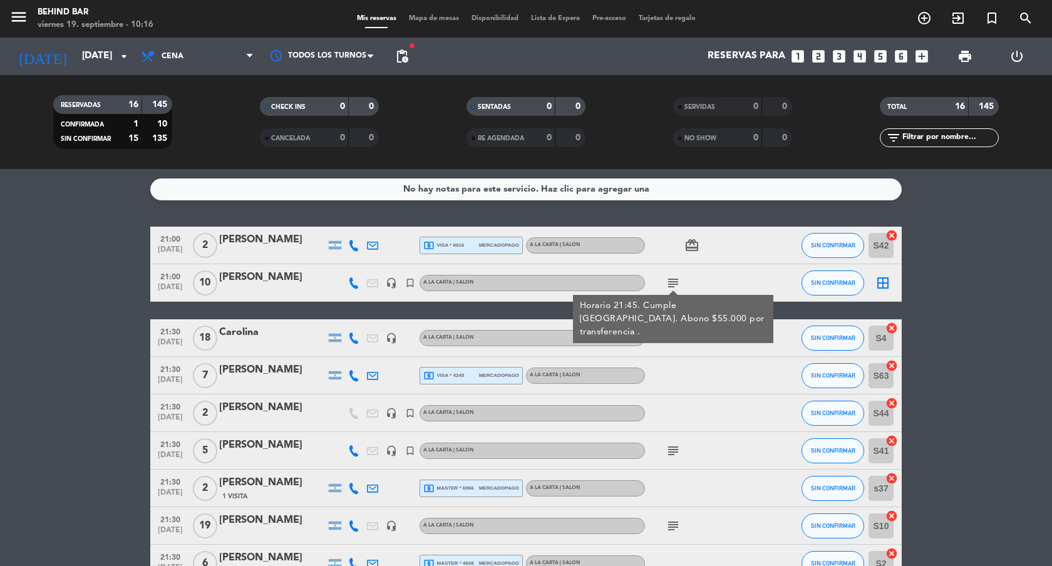
click at [958, 228] on bookings-row "21:00 [DATE] 2 [PERSON_NAME] local_atm visa * 8016 mercadopago A LA CARTA | SAL…" at bounding box center [526, 554] width 1052 height 654
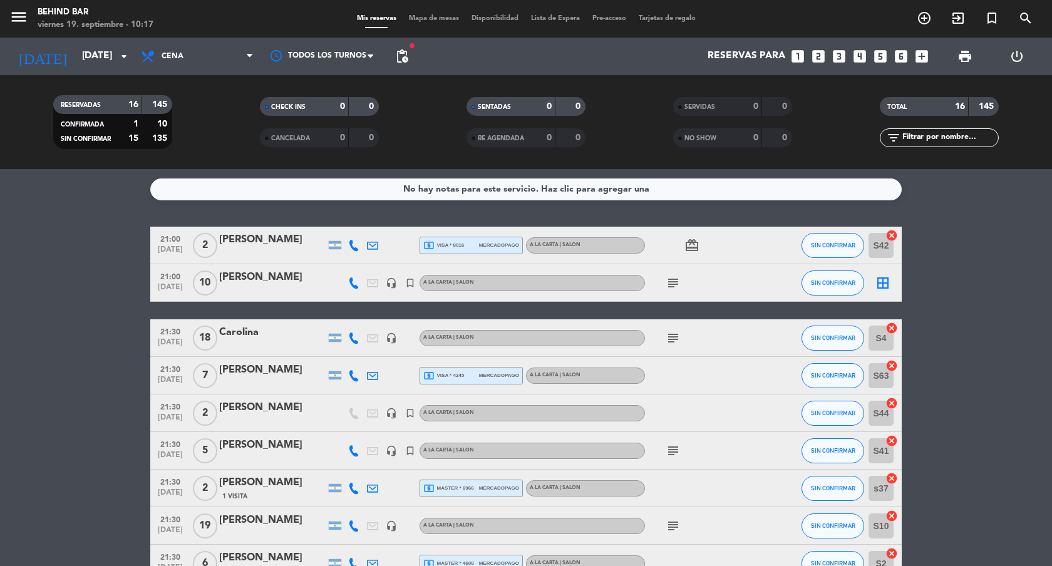
click at [672, 341] on icon "subject" at bounding box center [672, 338] width 15 height 15
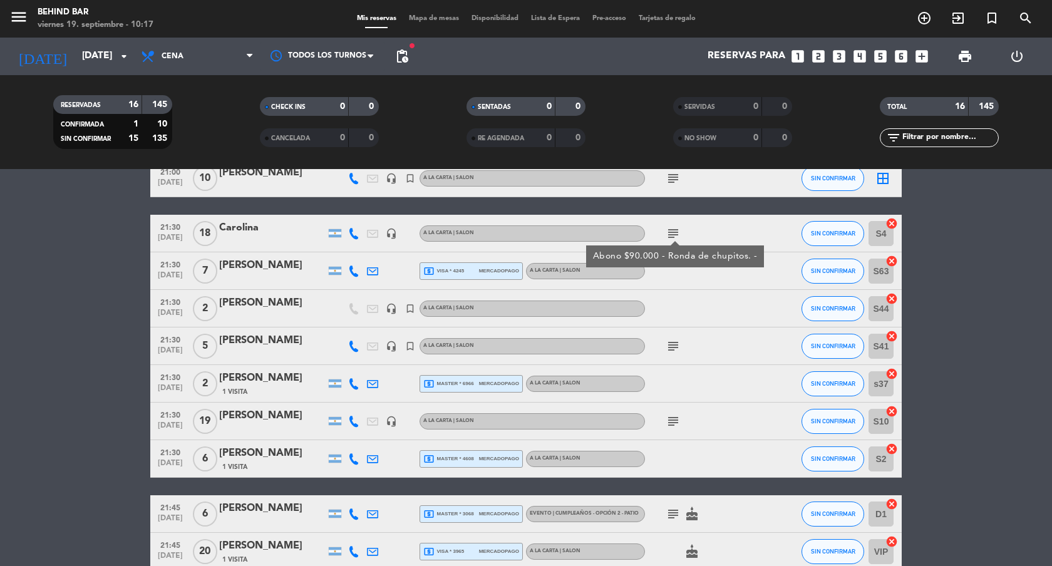
scroll to position [156, 0]
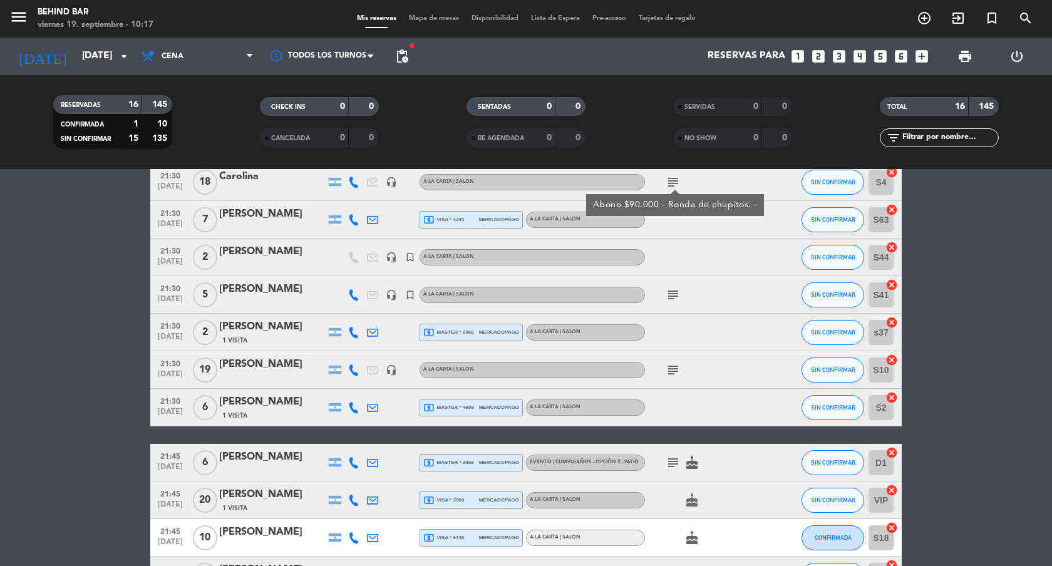
click at [673, 297] on icon "subject" at bounding box center [672, 294] width 15 height 15
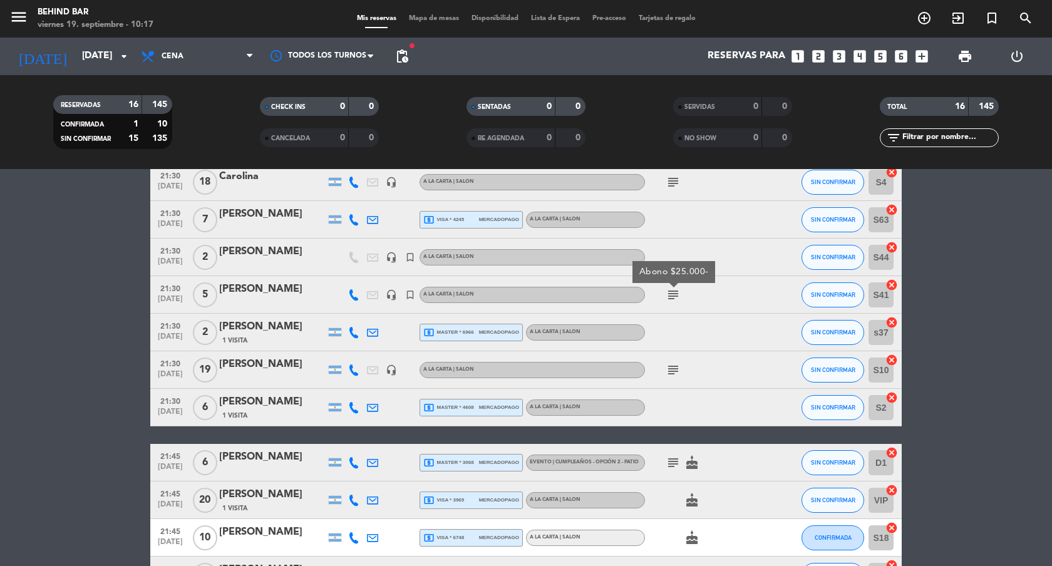
click at [678, 367] on icon "subject" at bounding box center [672, 369] width 15 height 15
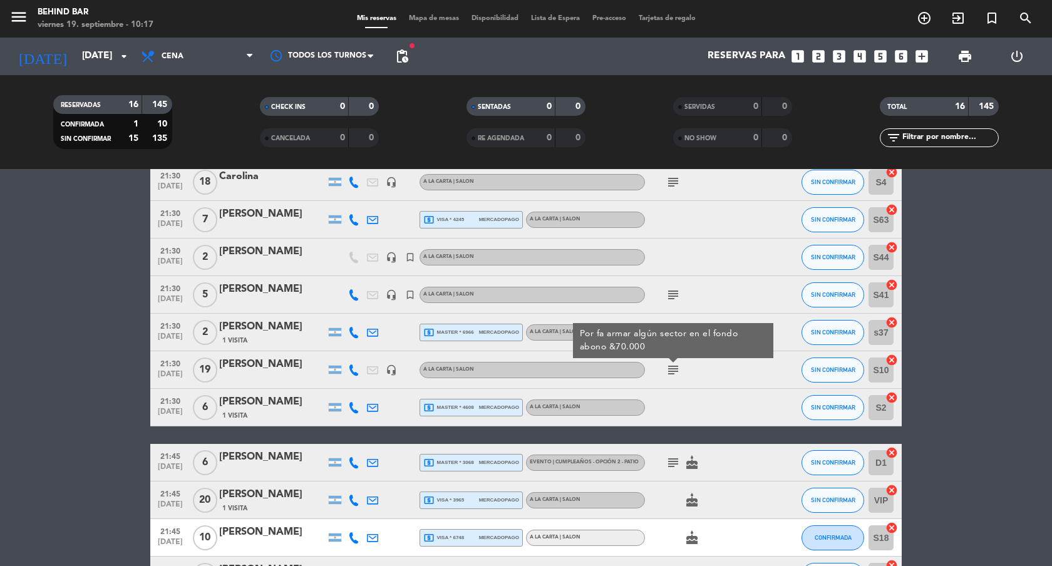
click at [353, 371] on icon at bounding box center [353, 369] width 11 height 11
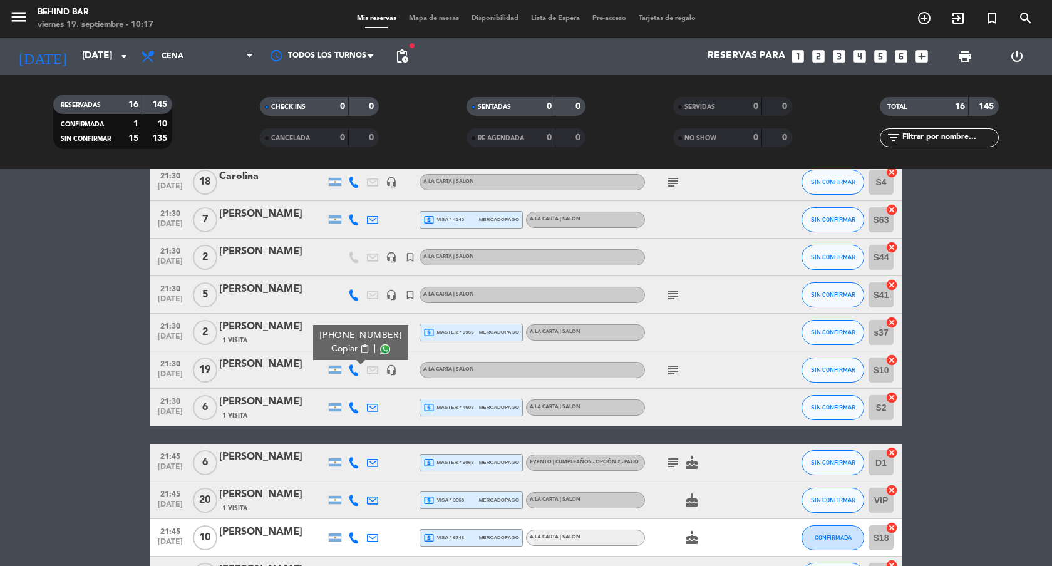
click at [677, 371] on icon "subject" at bounding box center [672, 369] width 15 height 15
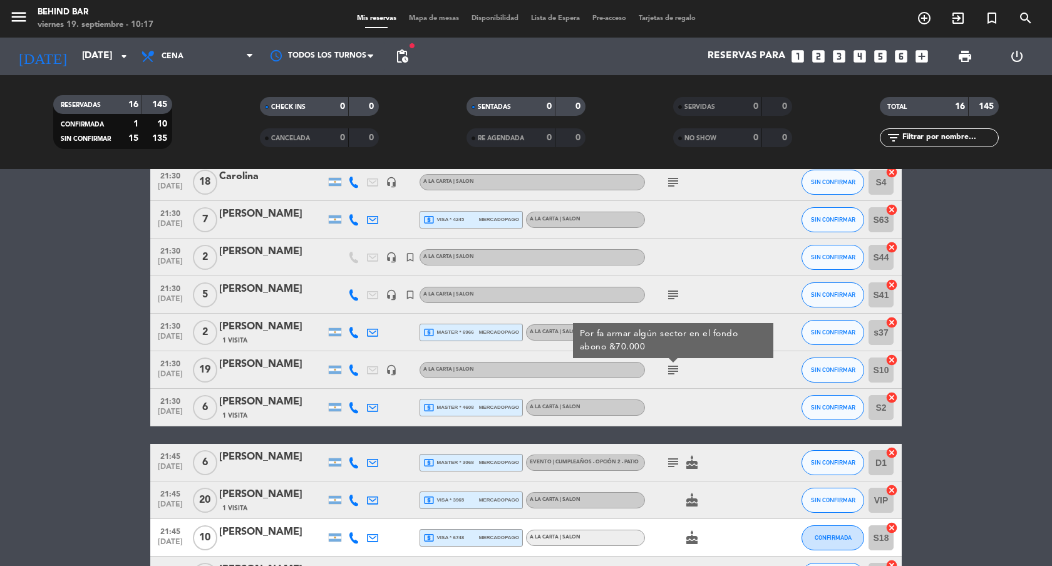
click at [251, 377] on div at bounding box center [272, 378] width 106 height 10
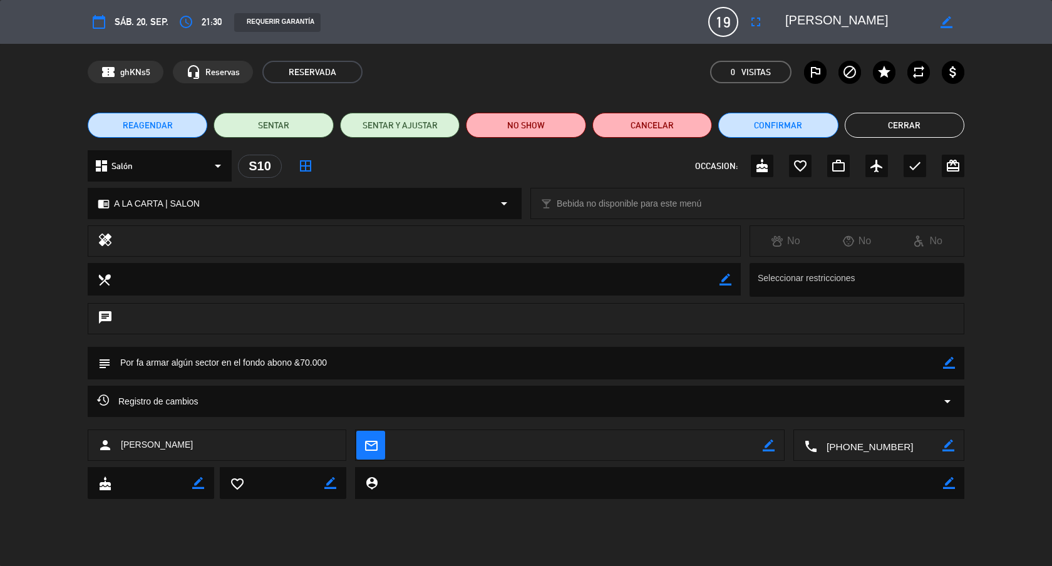
click at [945, 24] on icon "border_color" at bounding box center [946, 22] width 12 height 12
click at [923, 24] on textarea at bounding box center [856, 22] width 143 height 23
type textarea "[PERSON_NAME]"
click at [946, 23] on icon at bounding box center [946, 22] width 12 height 12
click at [947, 363] on icon "border_color" at bounding box center [949, 363] width 12 height 12
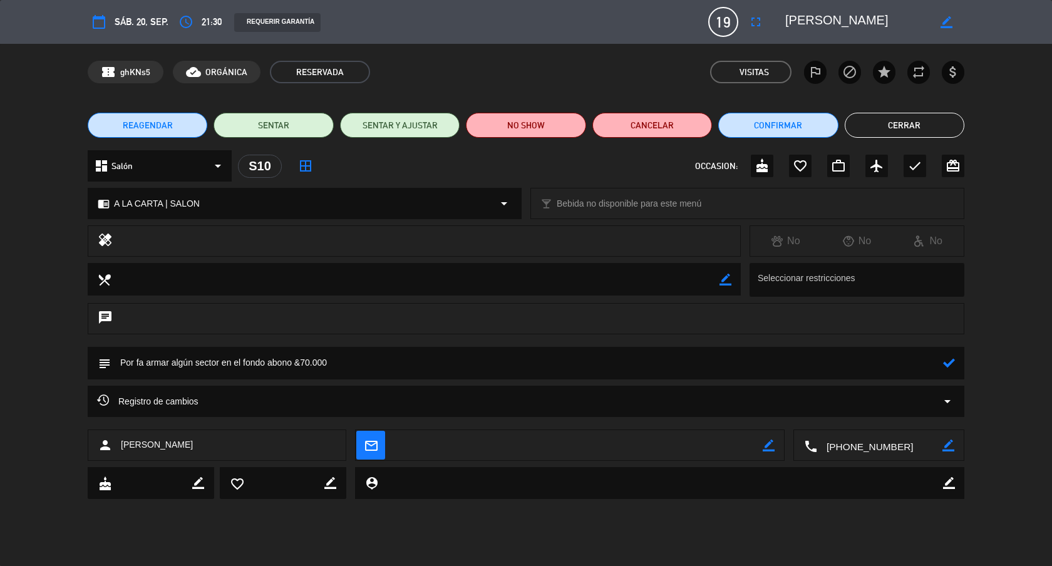
drag, startPoint x: 339, startPoint y: 362, endPoint x: 84, endPoint y: 345, distance: 256.0
click at [84, 345] on div "calendar_today sáb. 20, sep. access_time 21:30 REQUERIR GARANTÍA 19 [PERSON_NAM…" at bounding box center [526, 283] width 1052 height 566
type textarea "a"
click at [250, 366] on textarea at bounding box center [527, 363] width 832 height 32
click at [195, 362] on textarea at bounding box center [527, 363] width 832 height 32
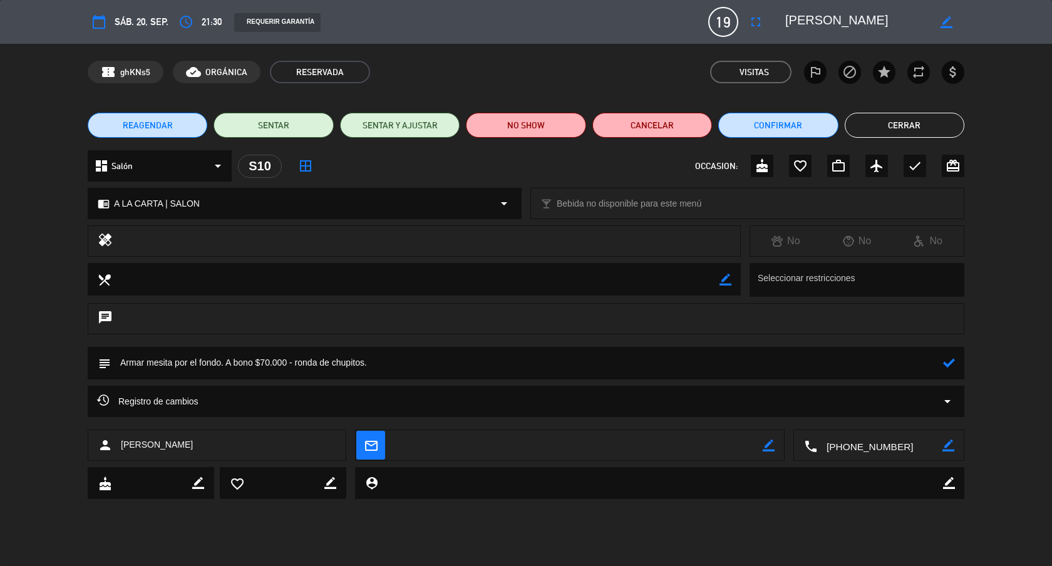
click at [954, 361] on icon at bounding box center [949, 363] width 12 height 12
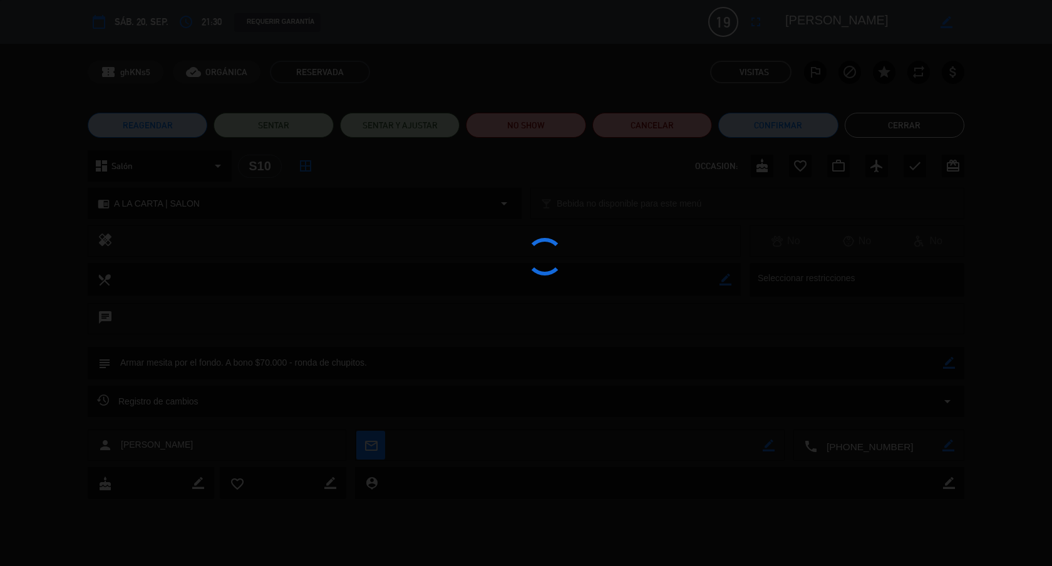
type textarea "Armar mesita por el fondo. A bono $70.000 - ronda de chupitos."
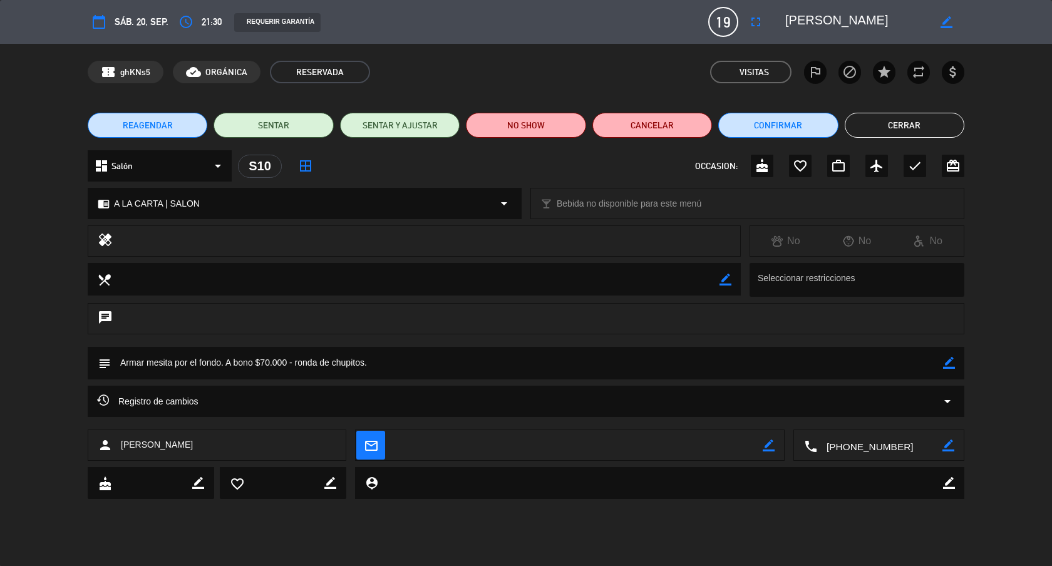
click at [911, 121] on button "Cerrar" at bounding box center [904, 125] width 120 height 25
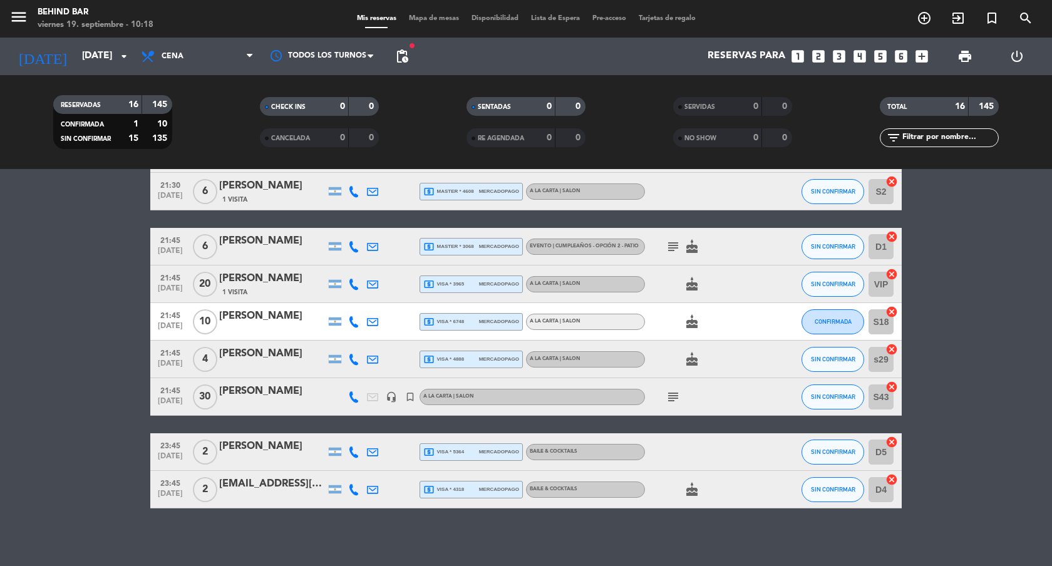
scroll to position [377, 0]
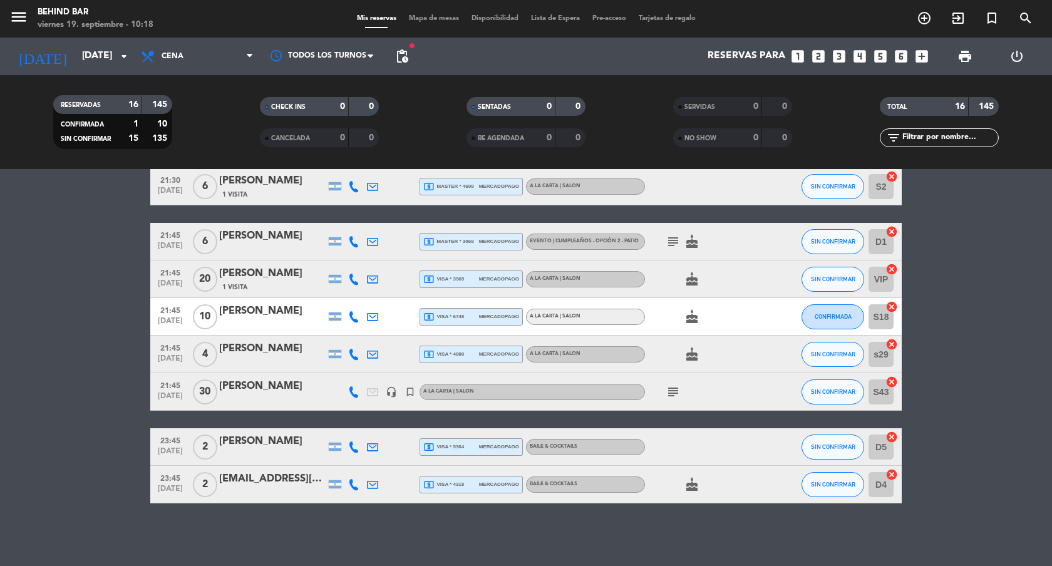
click at [672, 390] on icon "subject" at bounding box center [672, 391] width 15 height 15
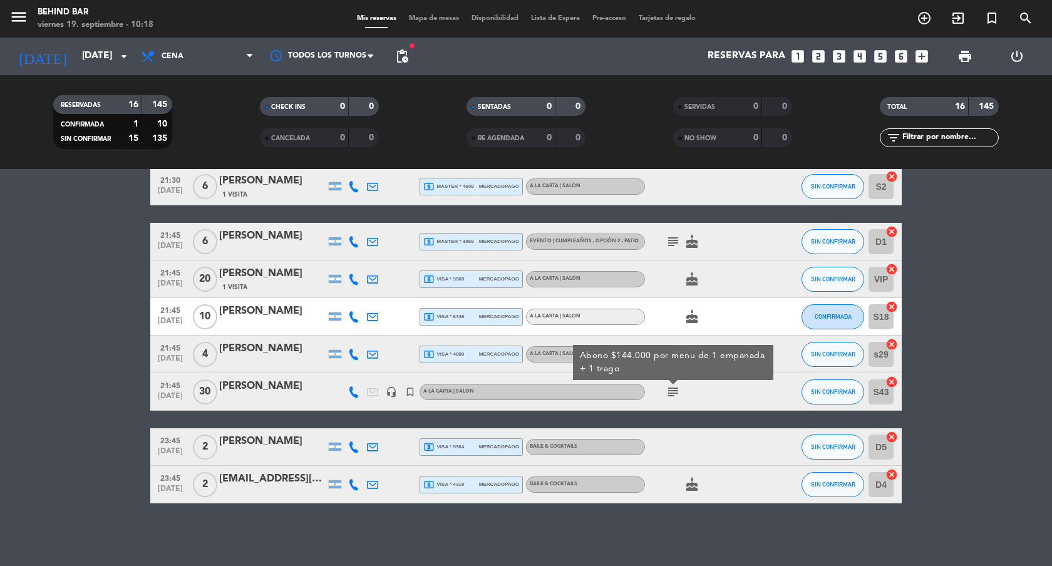
click at [293, 395] on div at bounding box center [272, 400] width 106 height 10
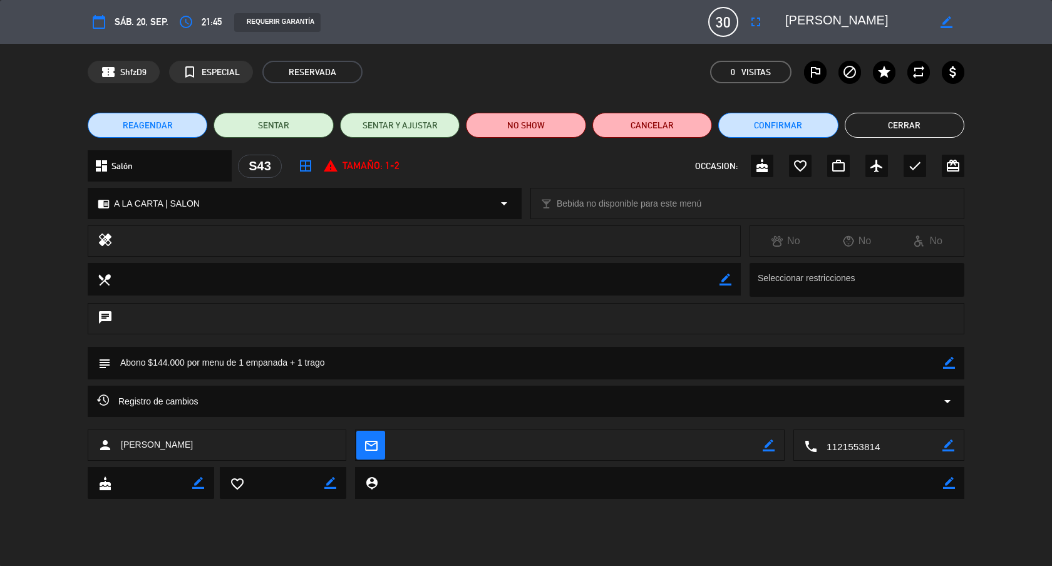
click at [953, 364] on icon "border_color" at bounding box center [949, 363] width 12 height 12
click at [188, 359] on textarea at bounding box center [527, 363] width 832 height 32
click at [352, 365] on textarea at bounding box center [527, 363] width 832 height 32
click at [222, 361] on textarea at bounding box center [527, 363] width 832 height 32
click at [277, 362] on textarea at bounding box center [527, 363] width 832 height 32
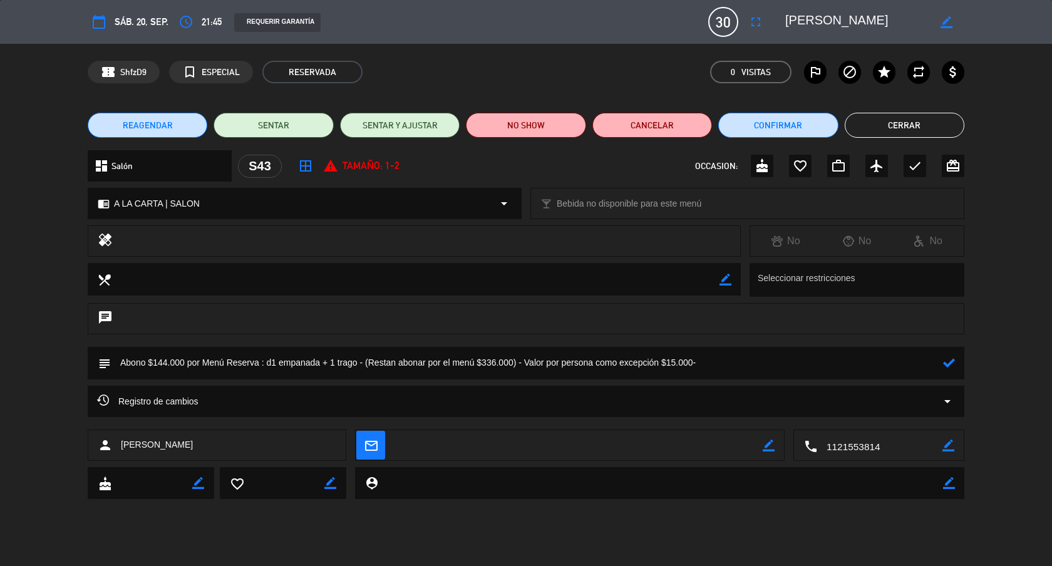
click at [948, 366] on icon at bounding box center [949, 363] width 12 height 12
drag, startPoint x: 714, startPoint y: 359, endPoint x: 526, endPoint y: 357, distance: 187.8
click at [526, 357] on textarea at bounding box center [527, 363] width 832 height 32
click at [954, 360] on icon "border_color" at bounding box center [949, 363] width 12 height 12
click at [274, 362] on textarea at bounding box center [527, 363] width 832 height 32
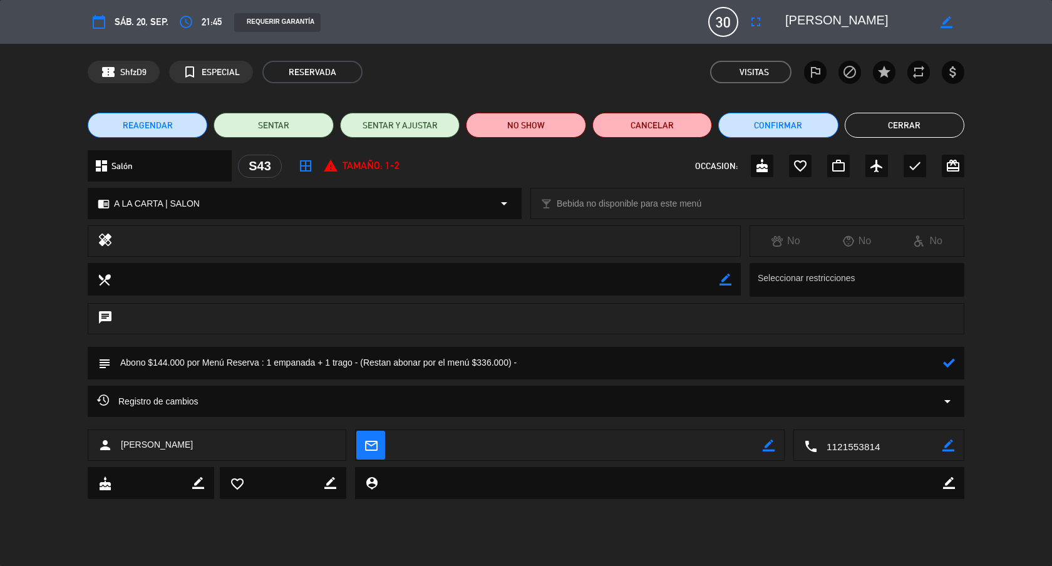
click at [509, 362] on textarea at bounding box center [527, 363] width 832 height 32
click at [957, 371] on div "subject" at bounding box center [526, 363] width 876 height 33
click at [950, 366] on icon at bounding box center [949, 363] width 12 height 12
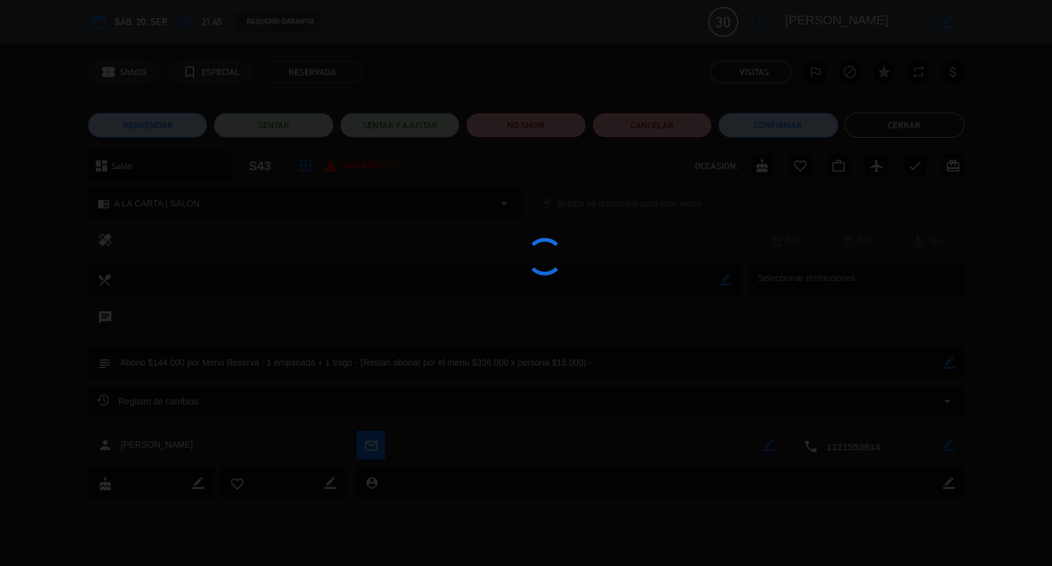
type textarea "Abono $144.000 por Menú Reserva : 1 empanada + 1 trago - (Restan abonar por el …"
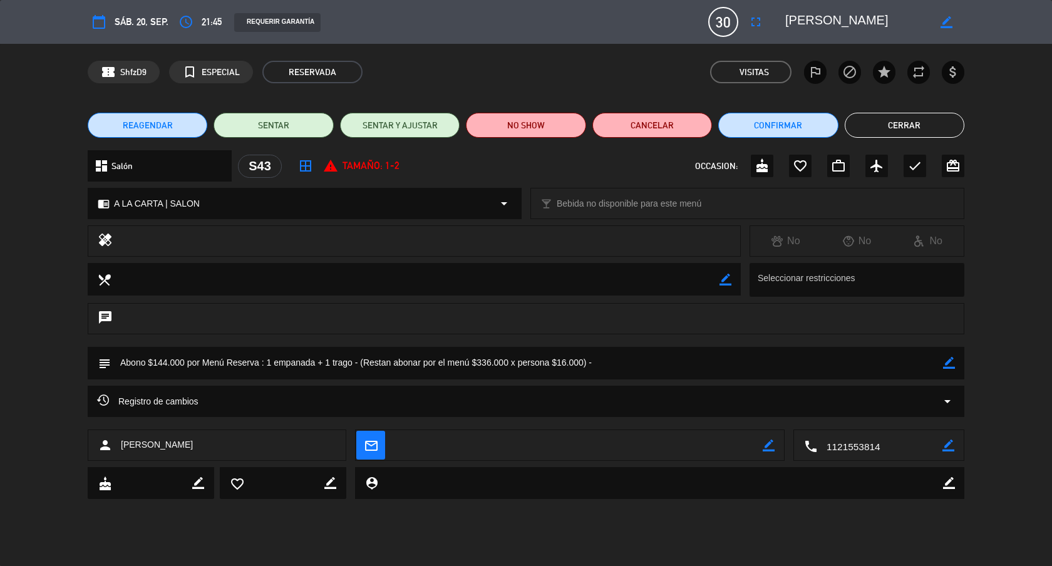
click at [875, 129] on button "Cerrar" at bounding box center [904, 125] width 120 height 25
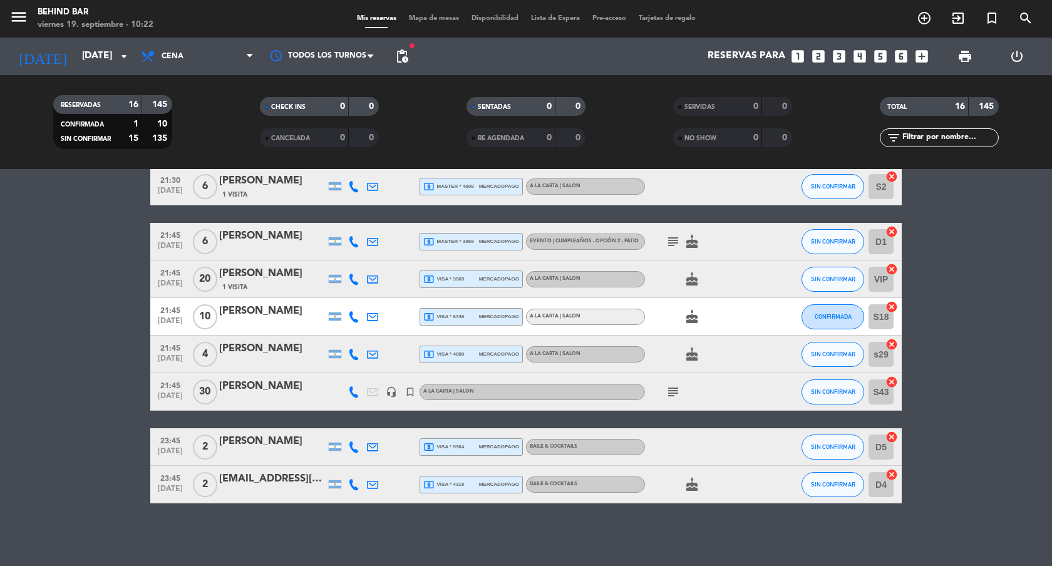
click at [247, 391] on div "[PERSON_NAME]" at bounding box center [272, 386] width 106 height 16
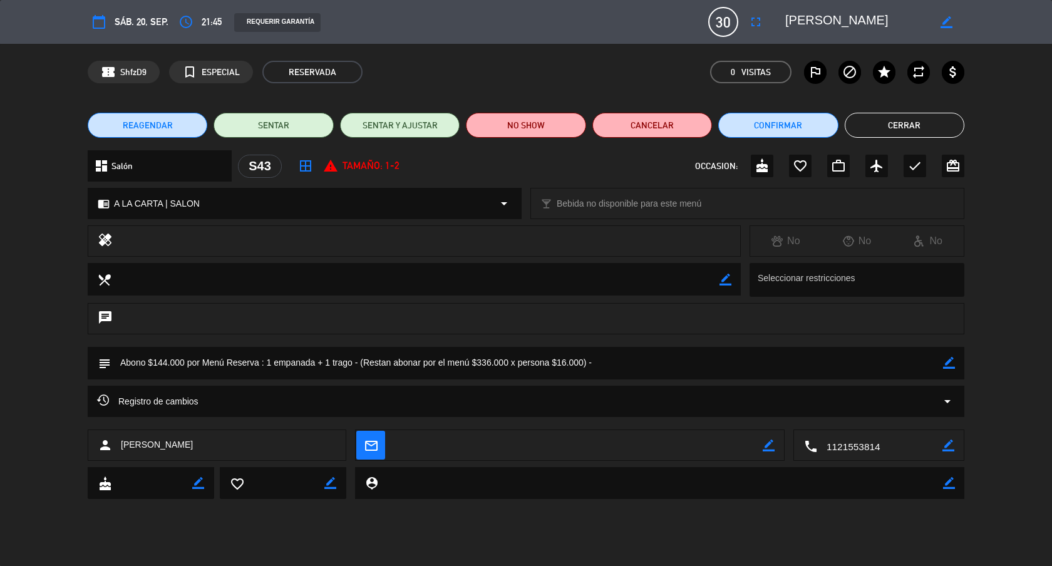
click at [700, 361] on textarea at bounding box center [527, 363] width 832 height 32
click at [953, 359] on icon "border_color" at bounding box center [949, 363] width 12 height 12
click at [936, 359] on textarea at bounding box center [527, 363] width 832 height 32
type textarea "Abono $144.000 por Menú Reserva : 1 empanada + 1 trago - (Restan abonar por el …"
